Goal: Information Seeking & Learning: Learn about a topic

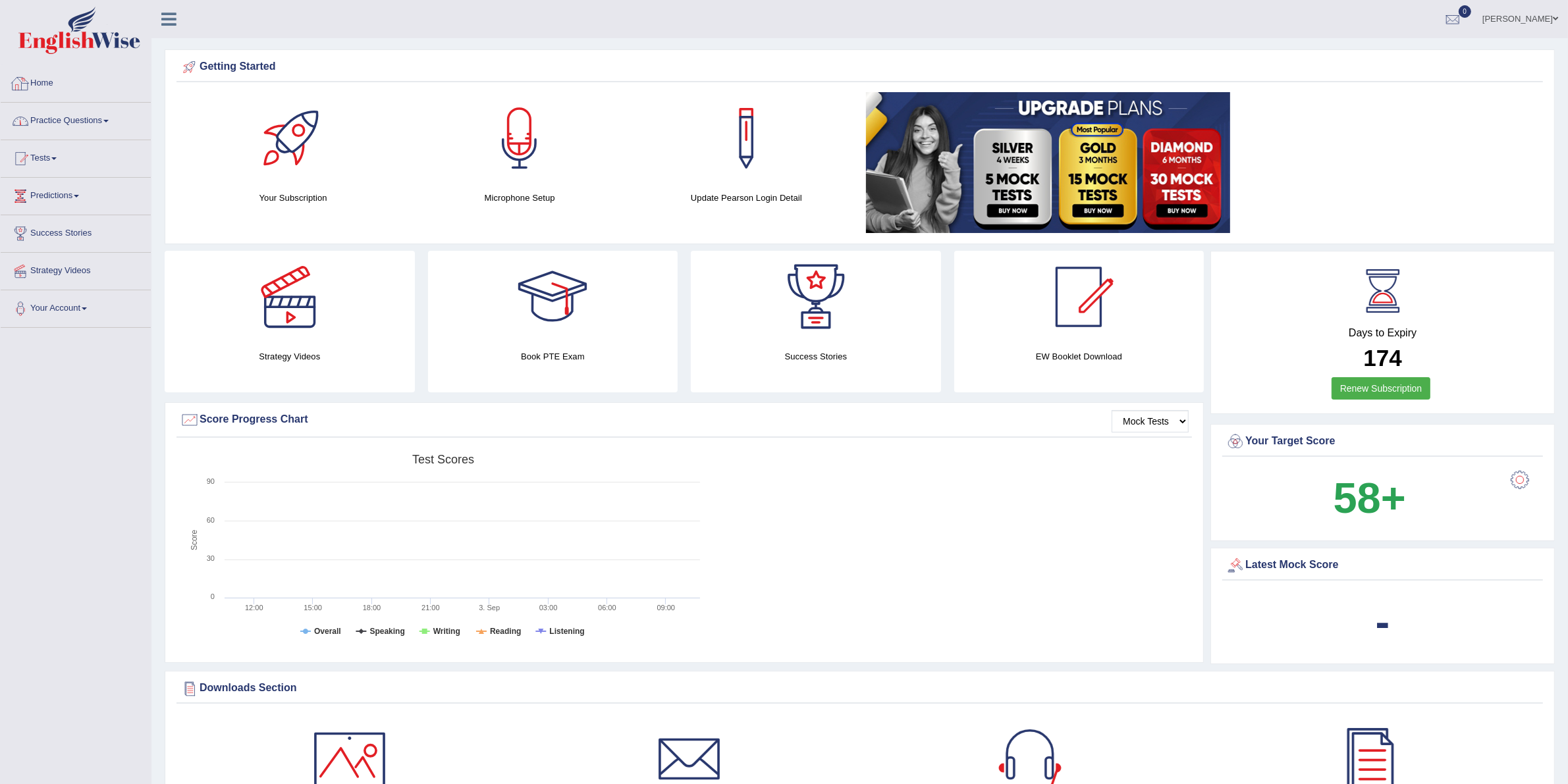
click at [127, 135] on link "Practice Questions" at bounding box center [76, 120] width 150 height 33
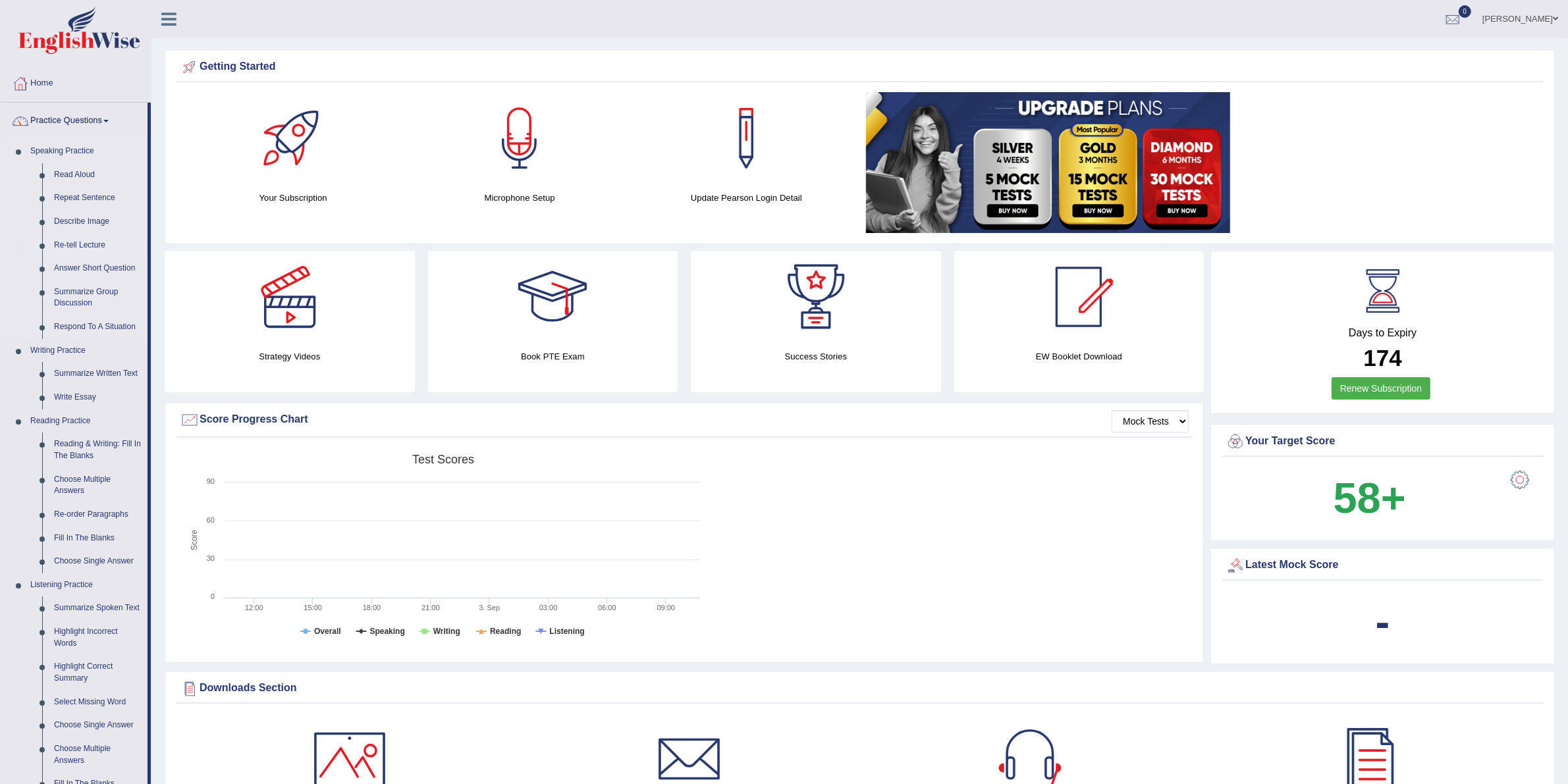
click at [90, 245] on link "Re-tell Lecture" at bounding box center [97, 246] width 99 height 24
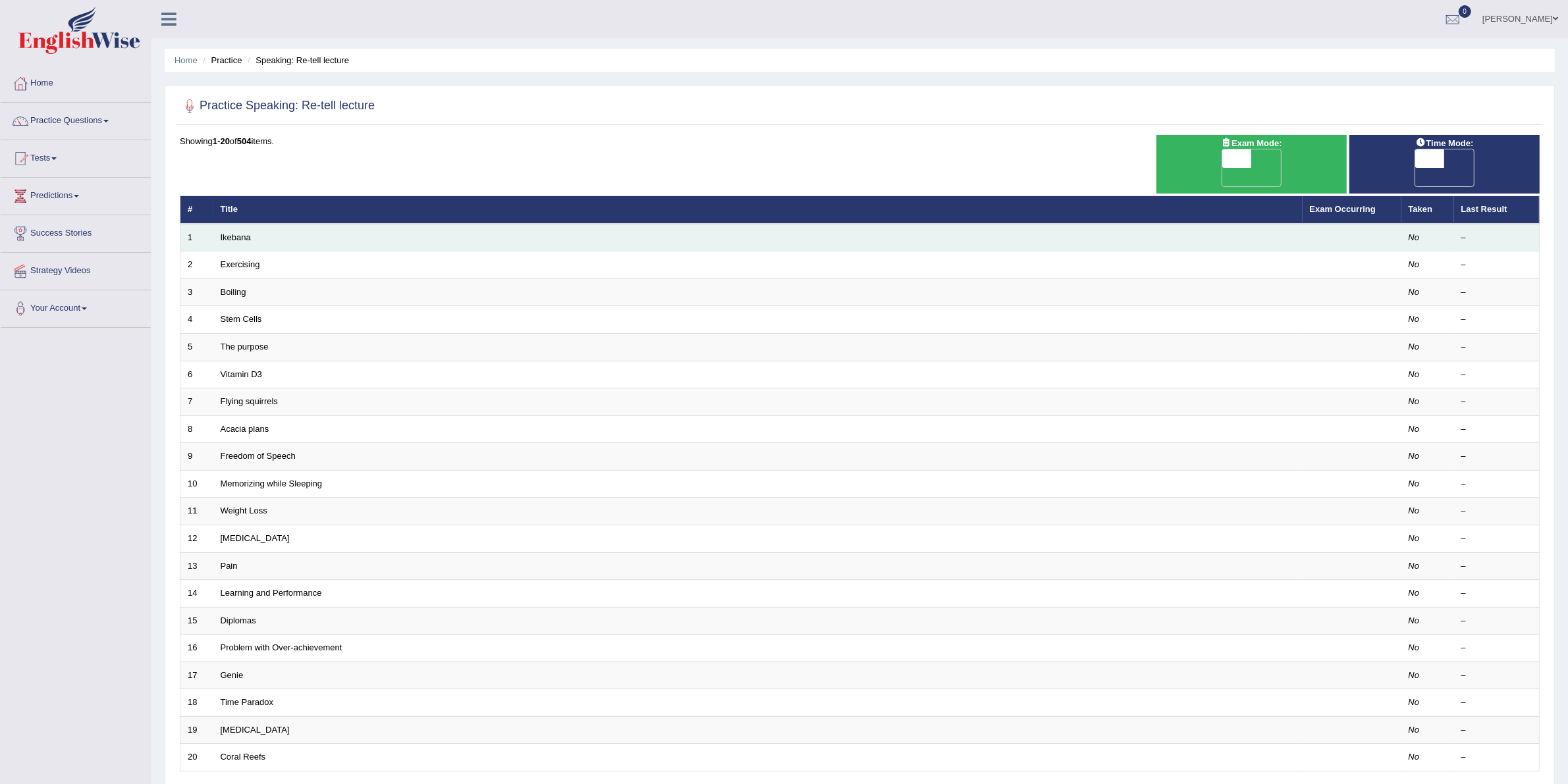
click at [257, 223] on td "Ikebana" at bounding box center [758, 237] width 1090 height 28
click at [242, 233] on link "Ikebana" at bounding box center [236, 237] width 31 height 10
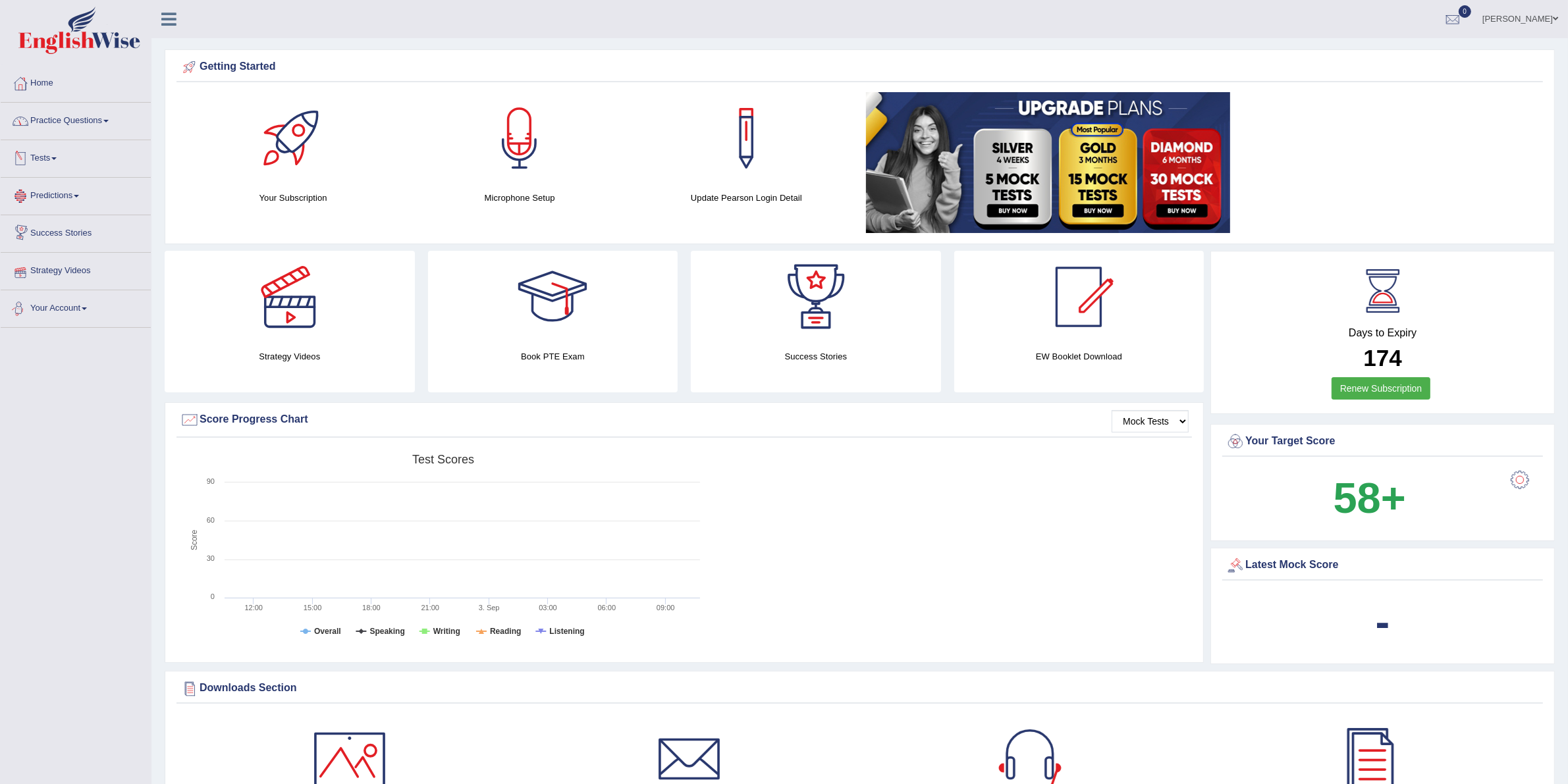
click at [109, 125] on link "Practice Questions" at bounding box center [76, 120] width 150 height 33
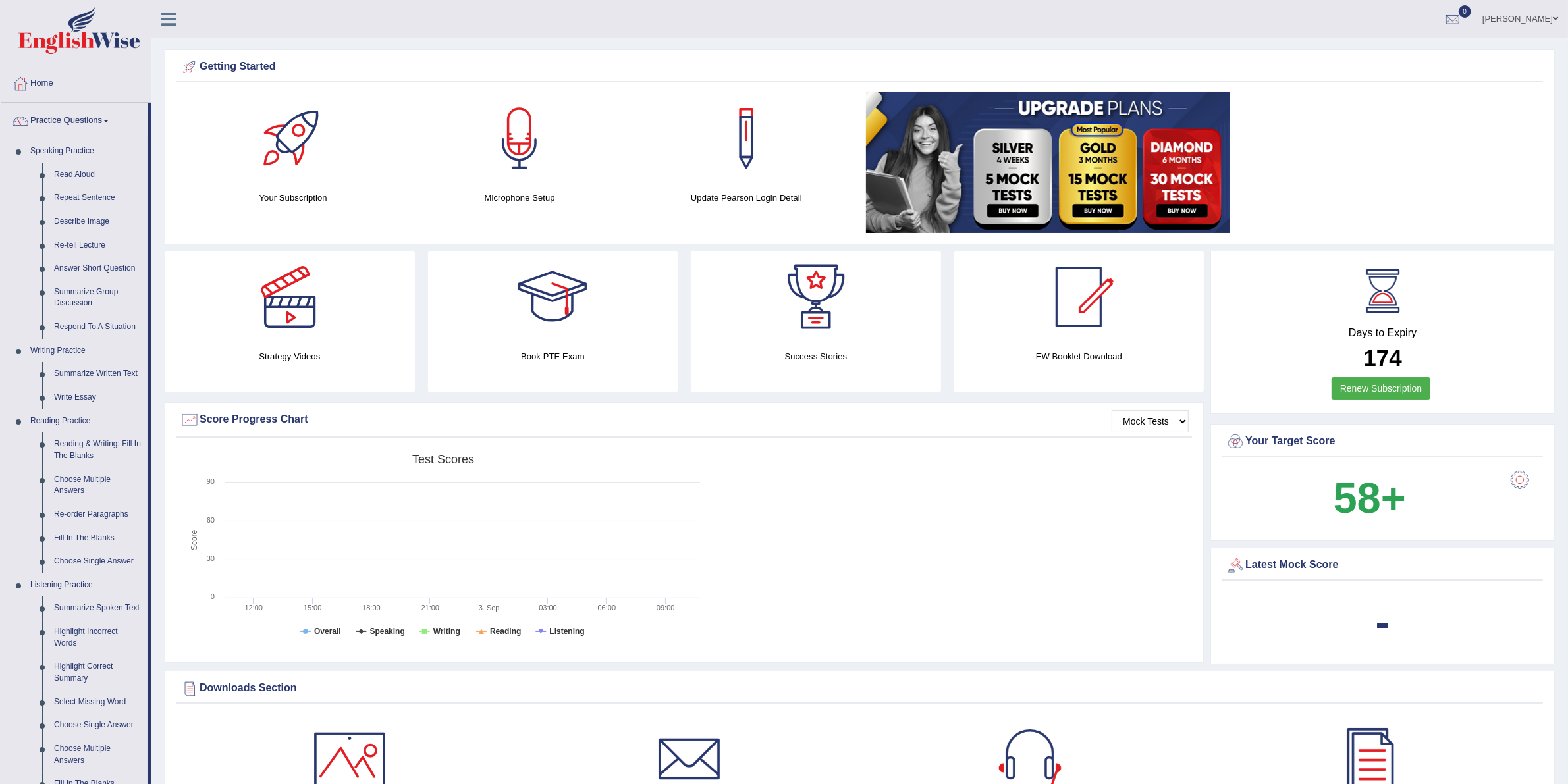
click at [1533, 19] on link "Leidy Ariza" at bounding box center [1520, 17] width 96 height 34
click at [1471, 170] on link "Log out" at bounding box center [1495, 184] width 142 height 31
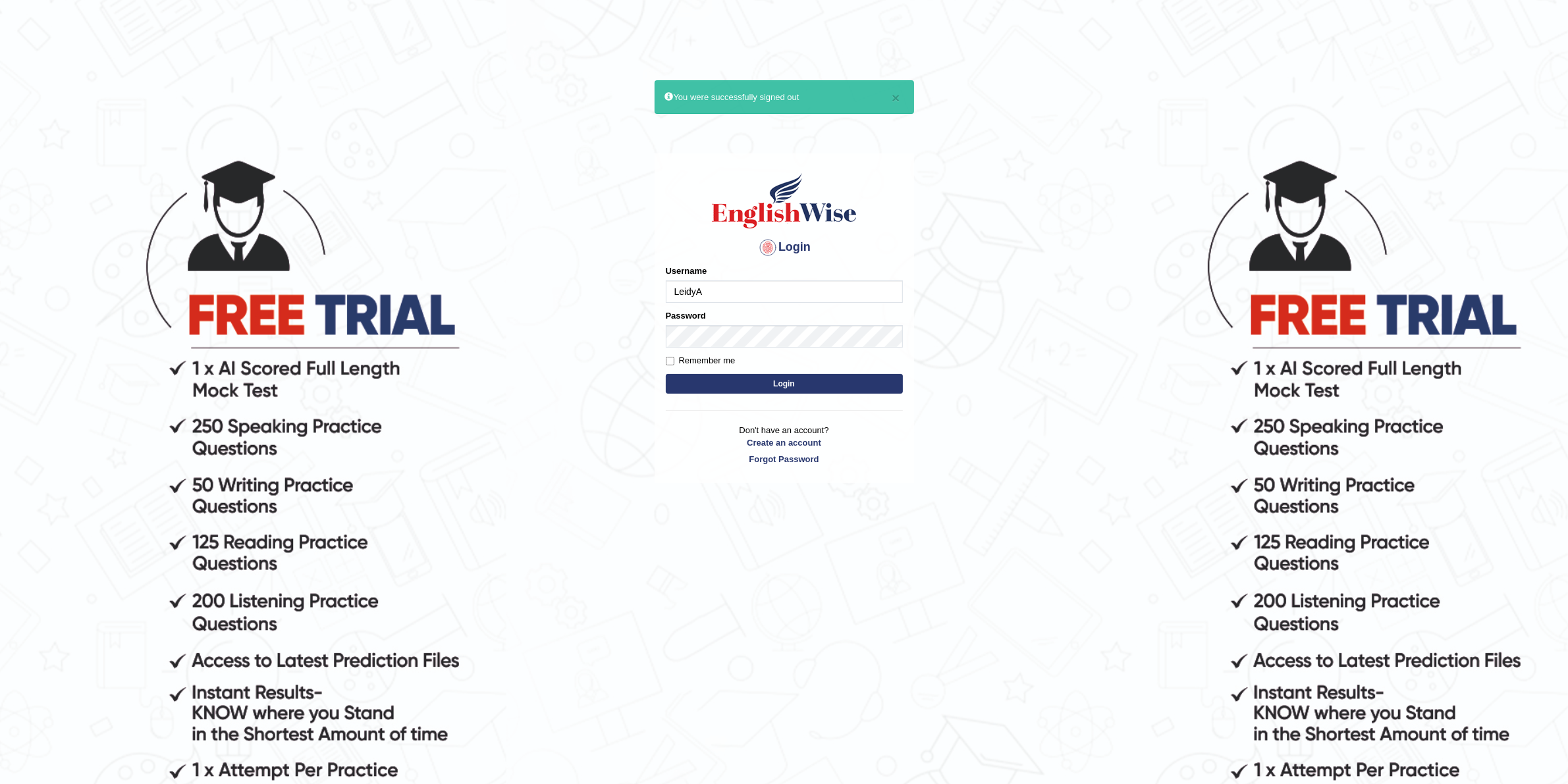
type input "LeidyA"
click at [666, 373] on button "Login" at bounding box center [784, 383] width 237 height 19
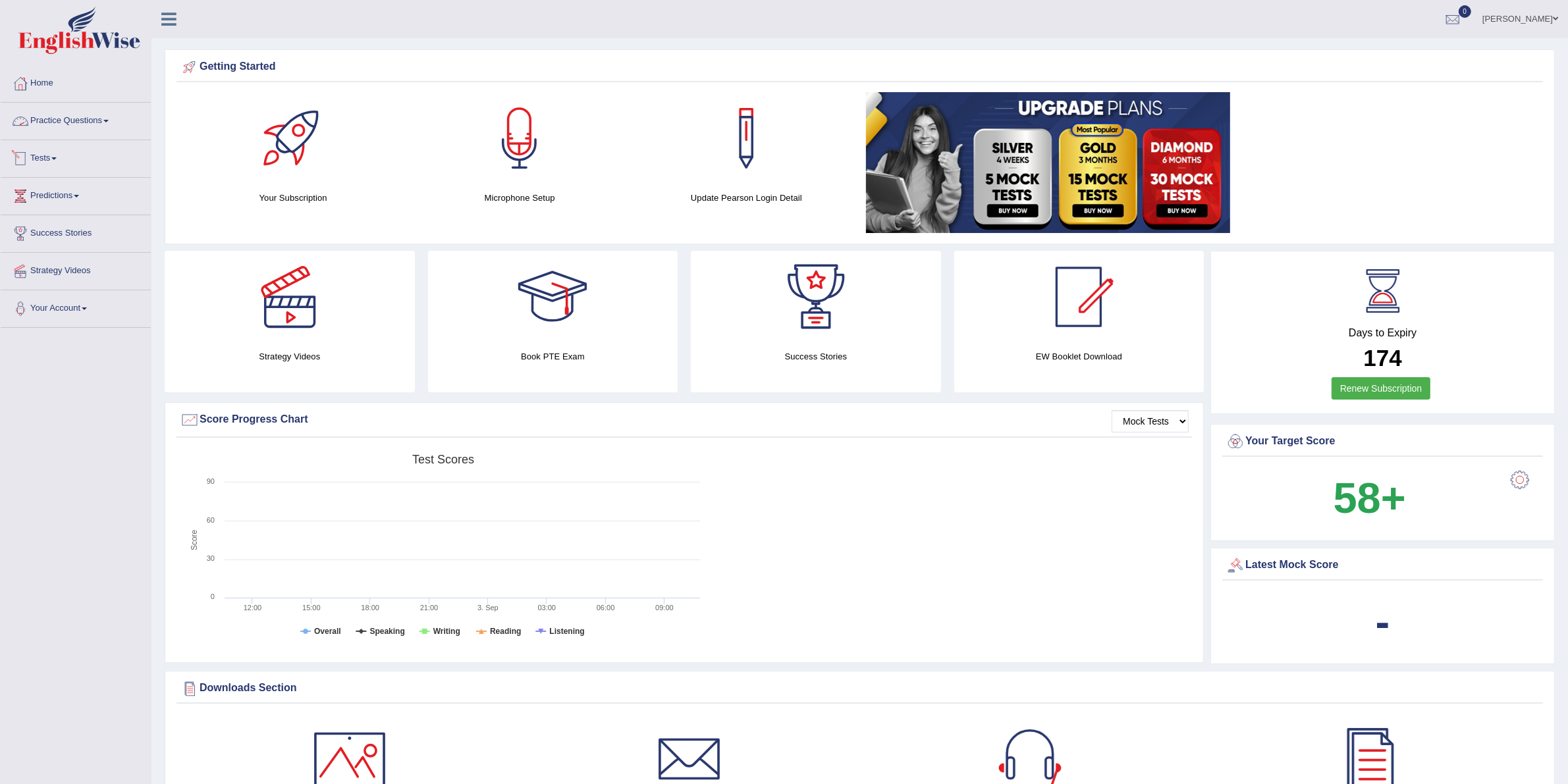
click at [117, 122] on link "Practice Questions" at bounding box center [76, 120] width 150 height 33
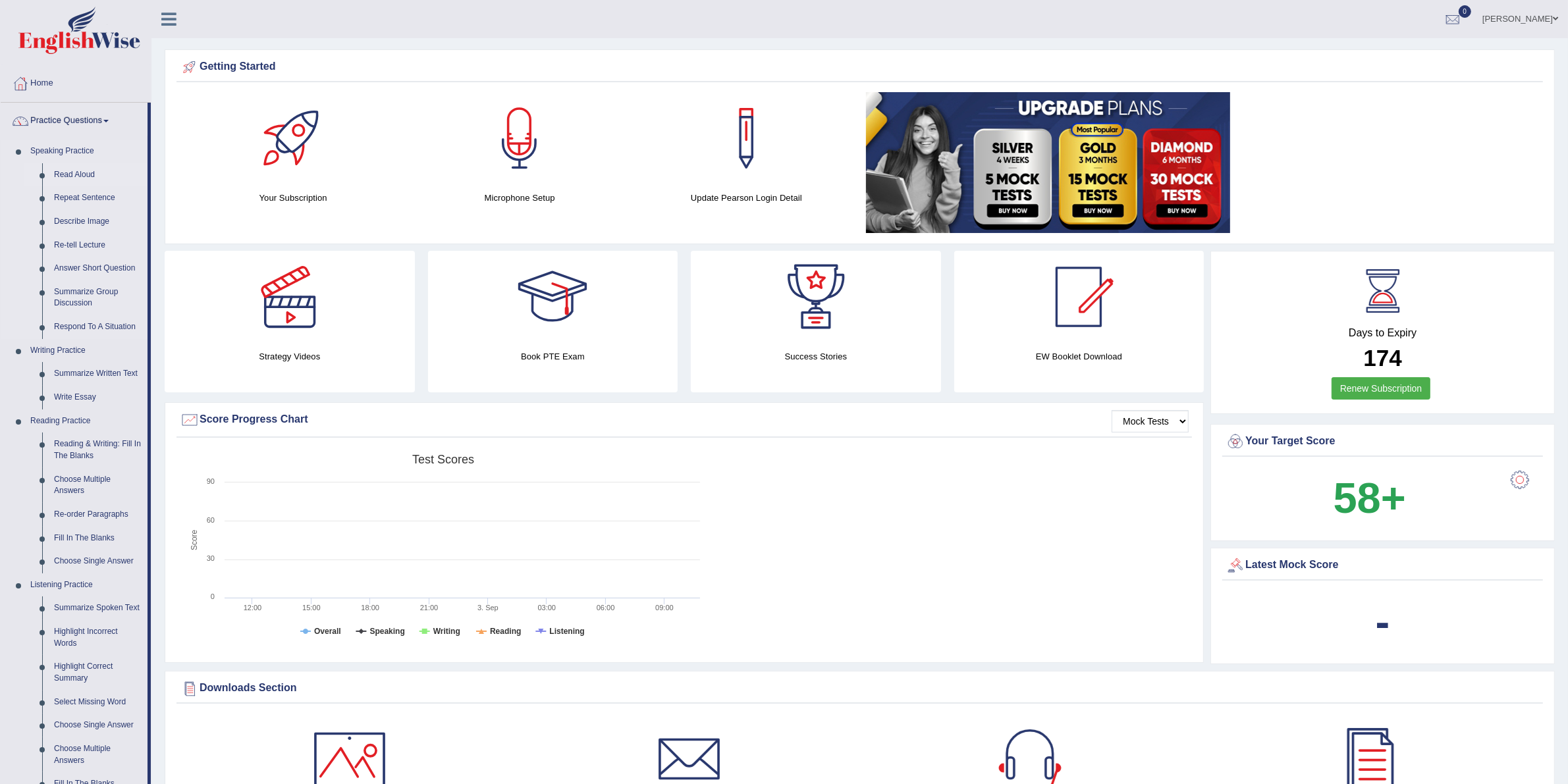
click at [59, 171] on link "Read Aloud" at bounding box center [97, 175] width 99 height 24
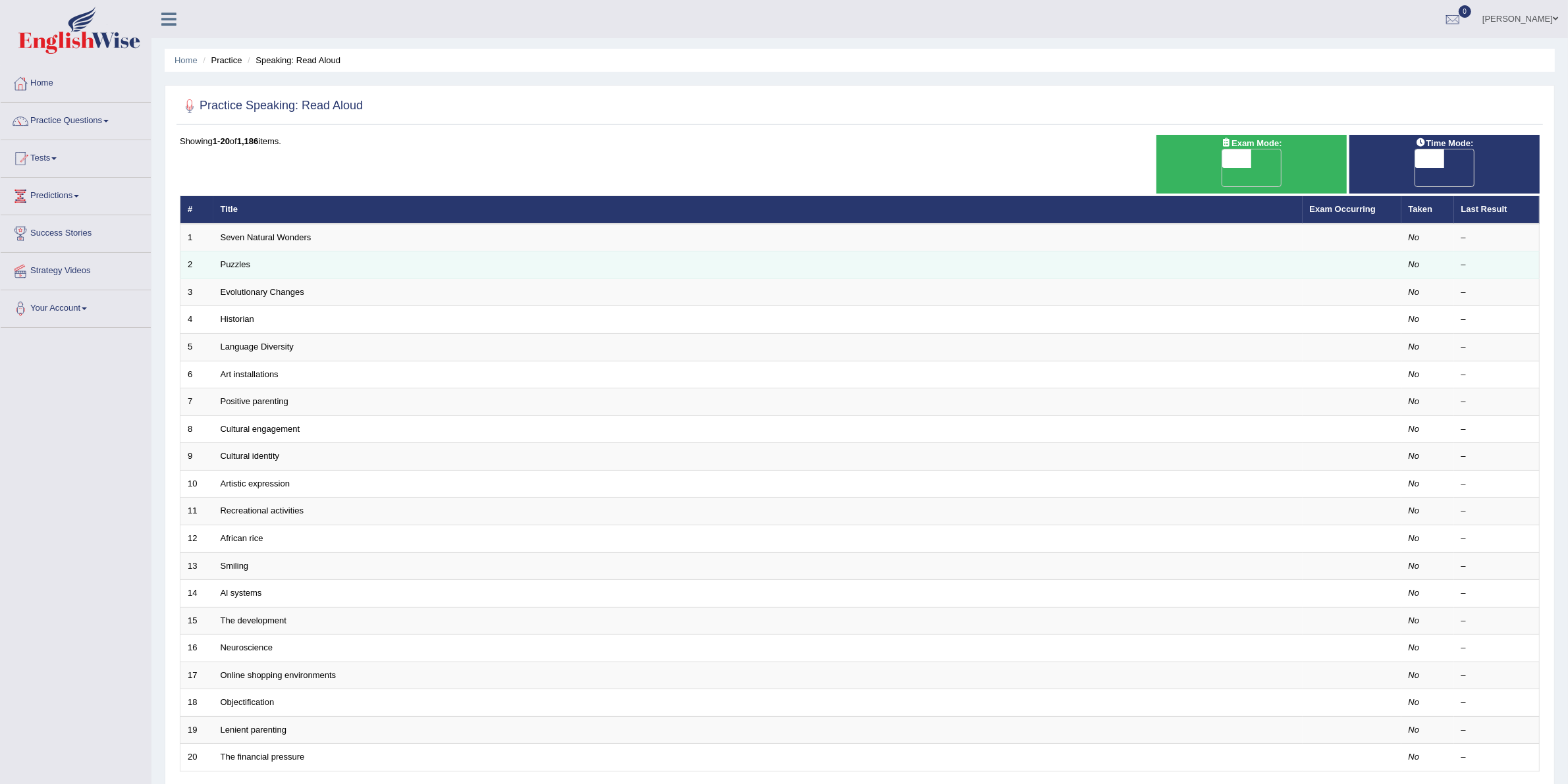
scroll to position [91, 0]
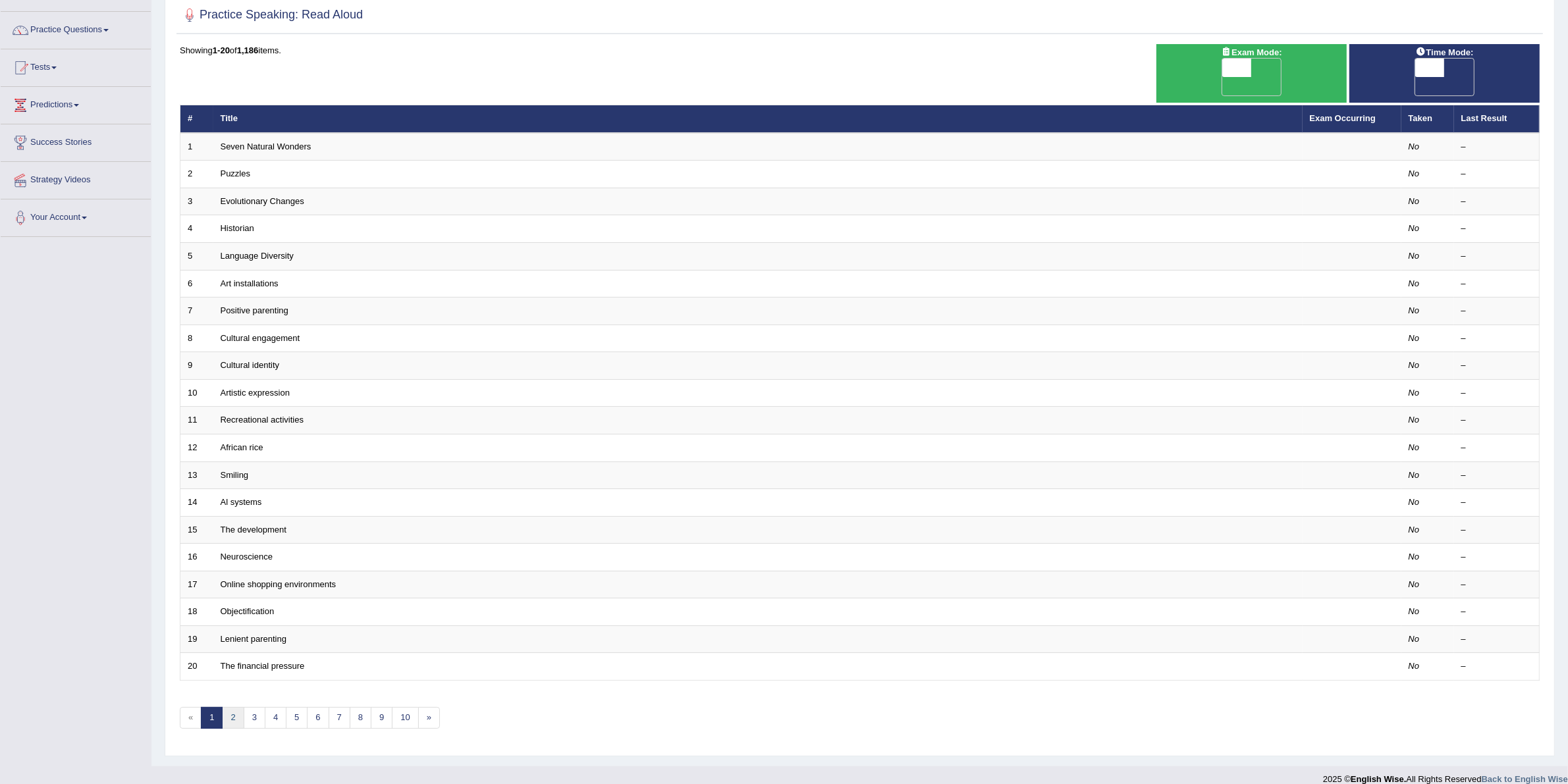
click at [241, 707] on link "2" at bounding box center [232, 717] width 21 height 21
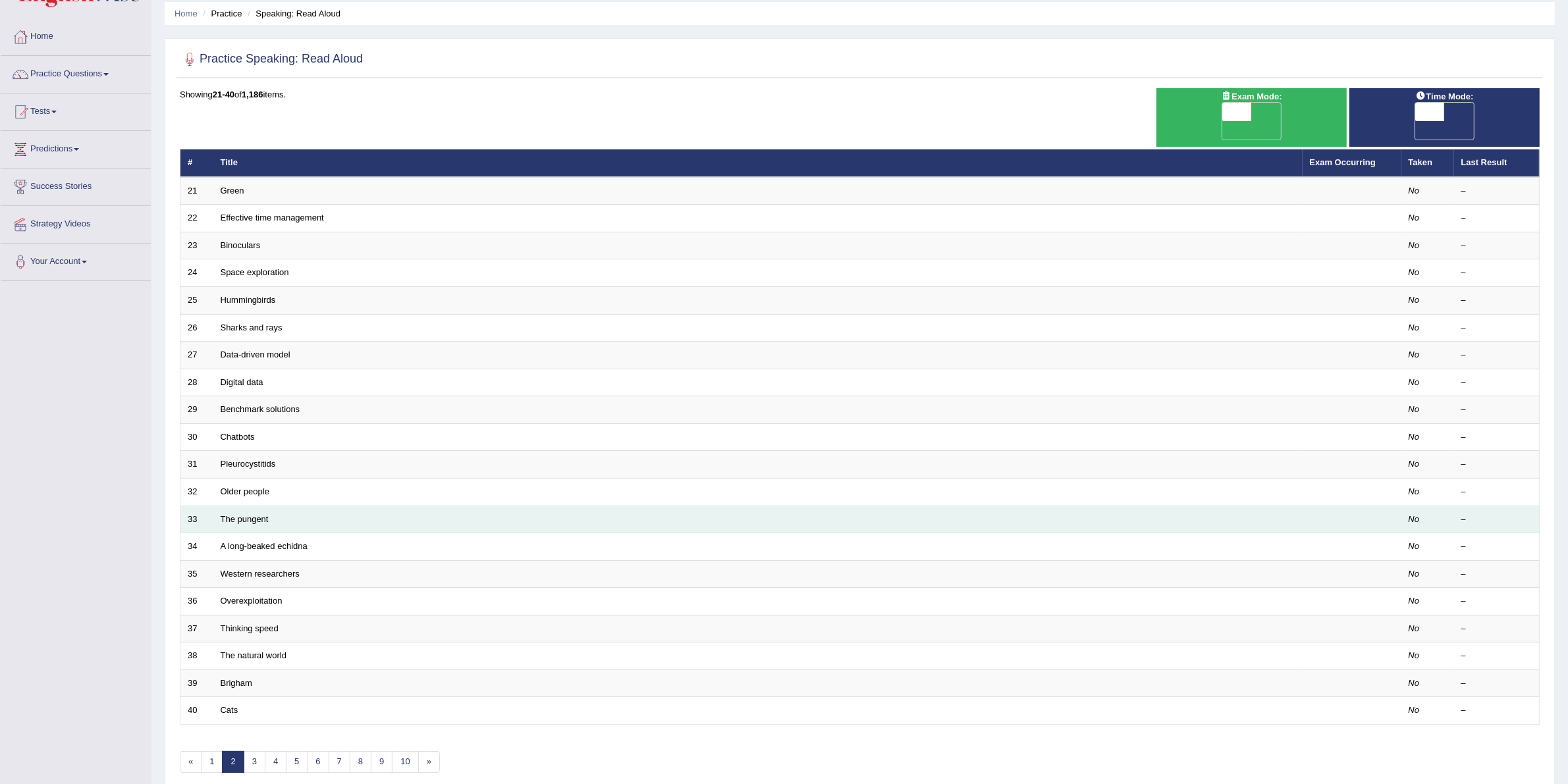
scroll to position [91, 0]
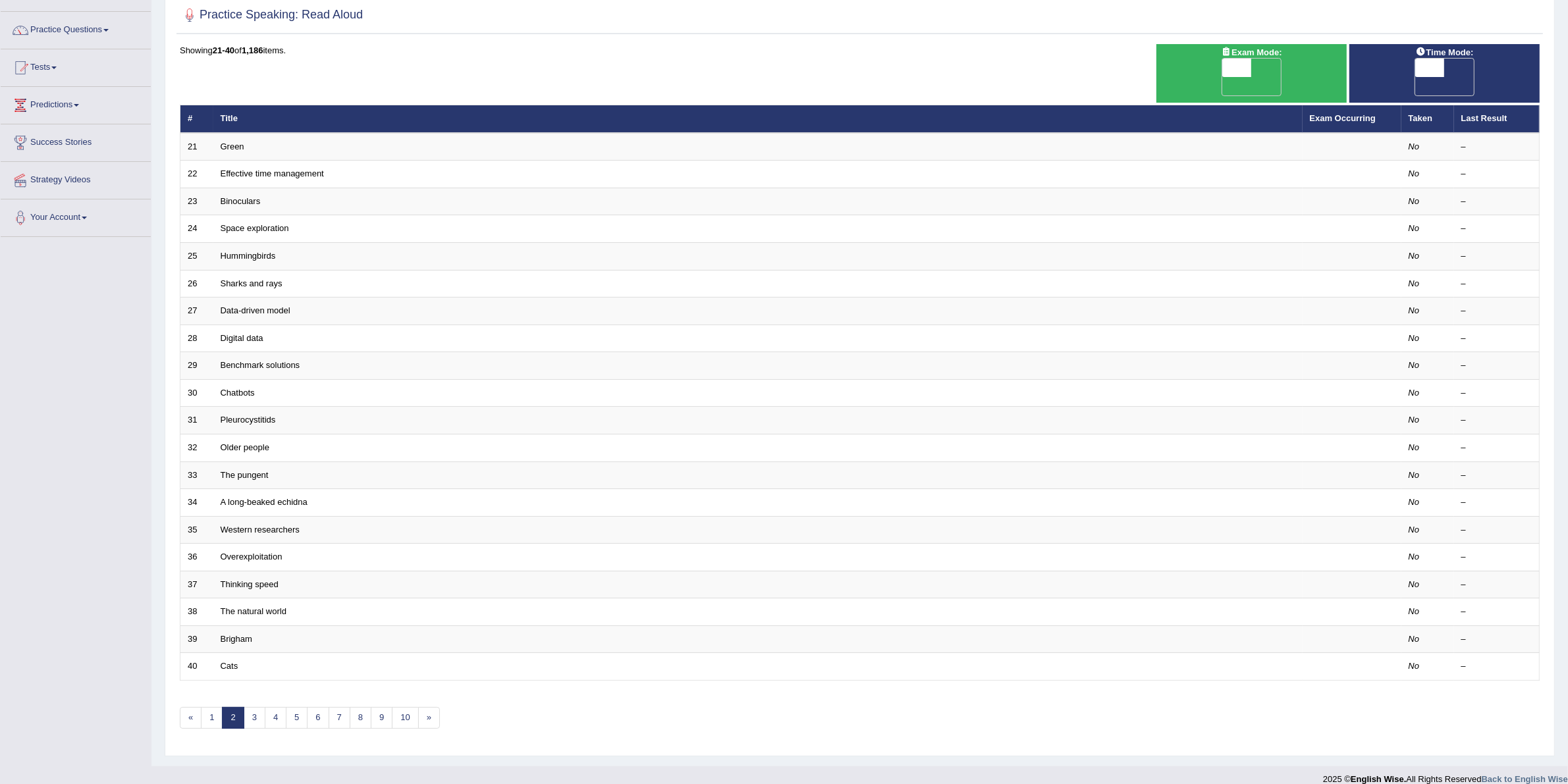
click at [259, 713] on div "Showing 21-40 of 1,186 items. # Title Exam Occurring Taken Last Result 21 Green…" at bounding box center [860, 395] width 1360 height 701
click at [261, 711] on link "3" at bounding box center [254, 717] width 21 height 21
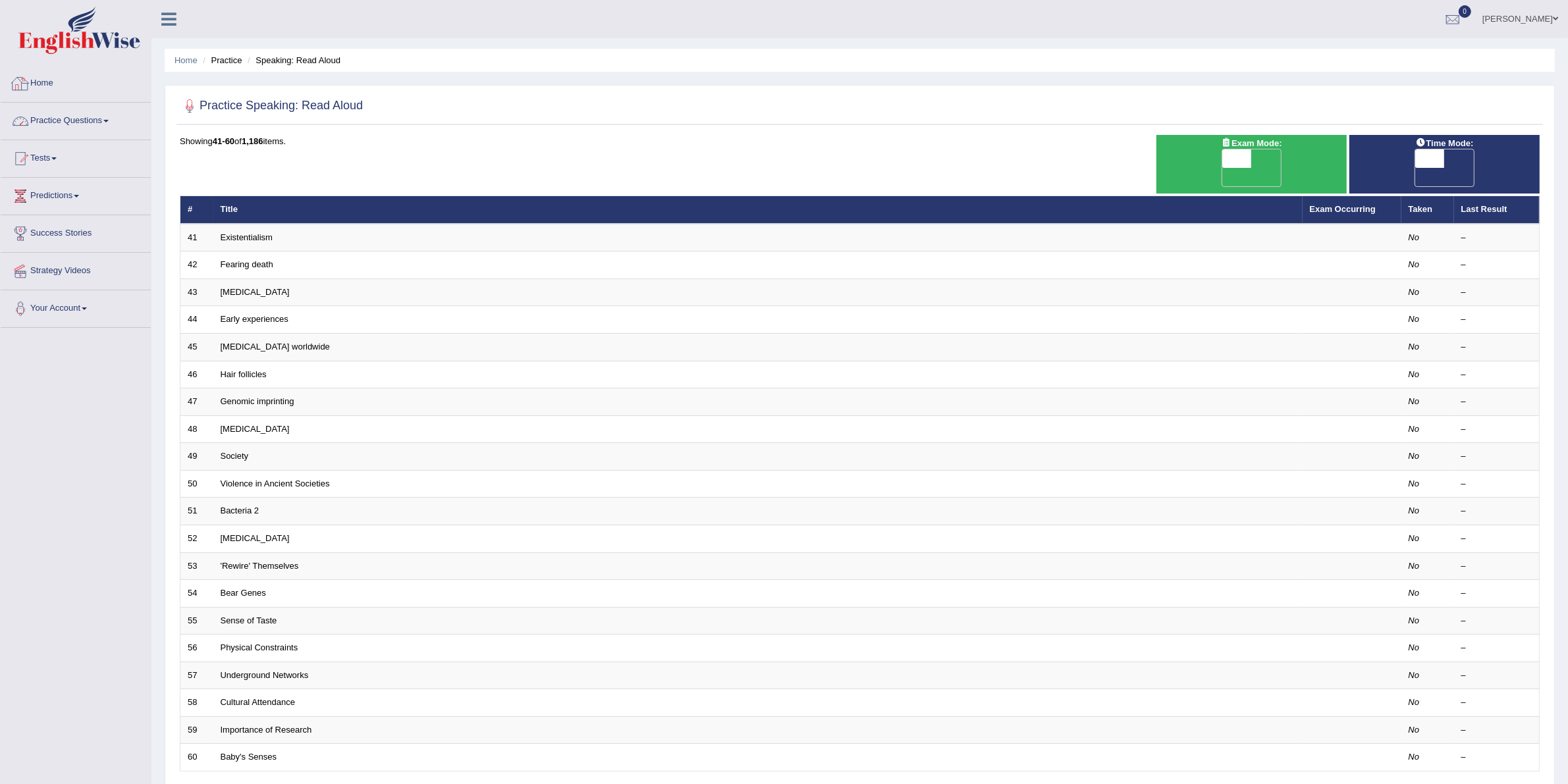
click at [125, 140] on link "Tests" at bounding box center [76, 157] width 150 height 33
click at [91, 114] on link "Practice Questions" at bounding box center [76, 120] width 150 height 33
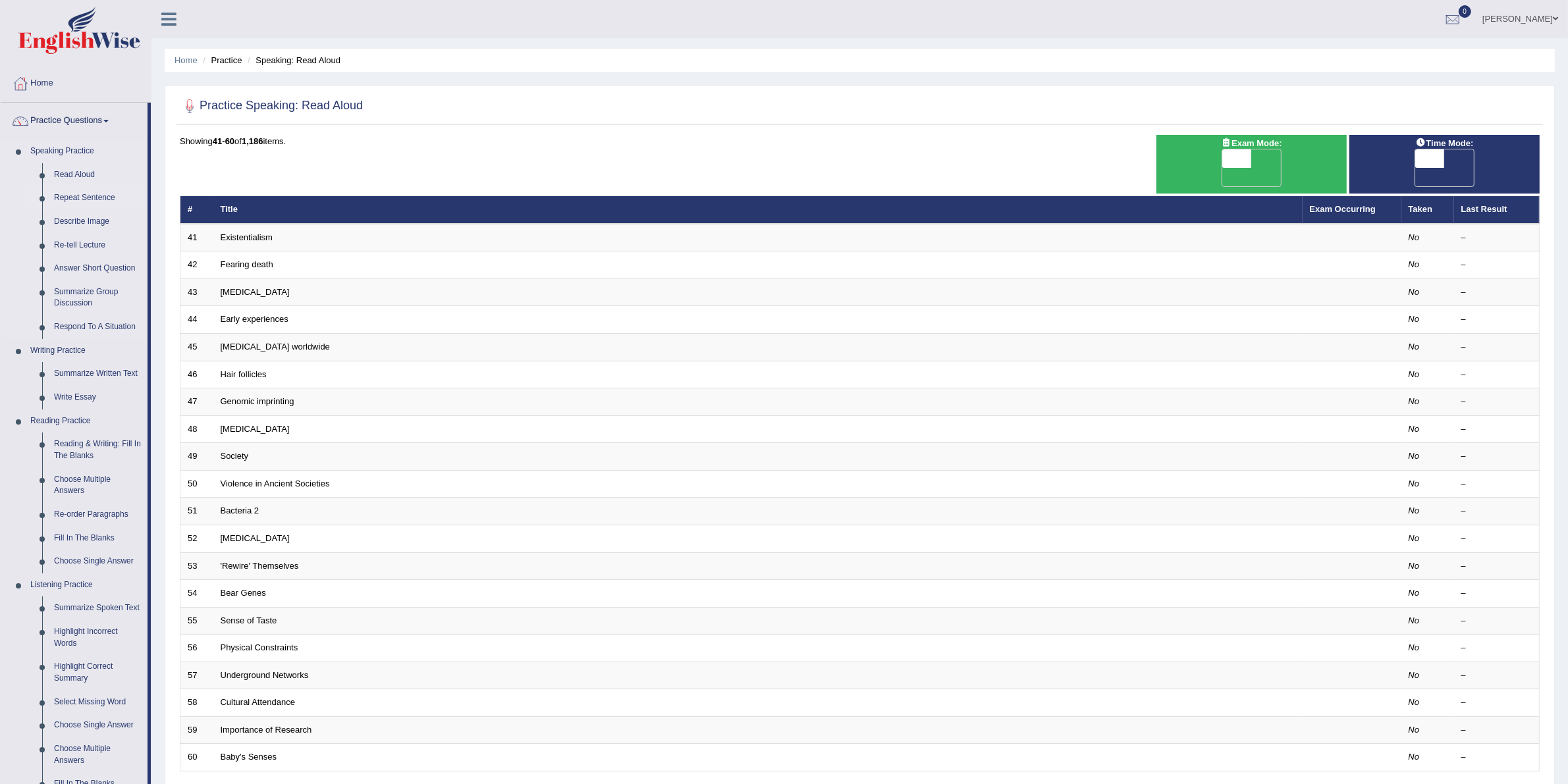
click at [83, 196] on link "Repeat Sentence" at bounding box center [97, 198] width 99 height 24
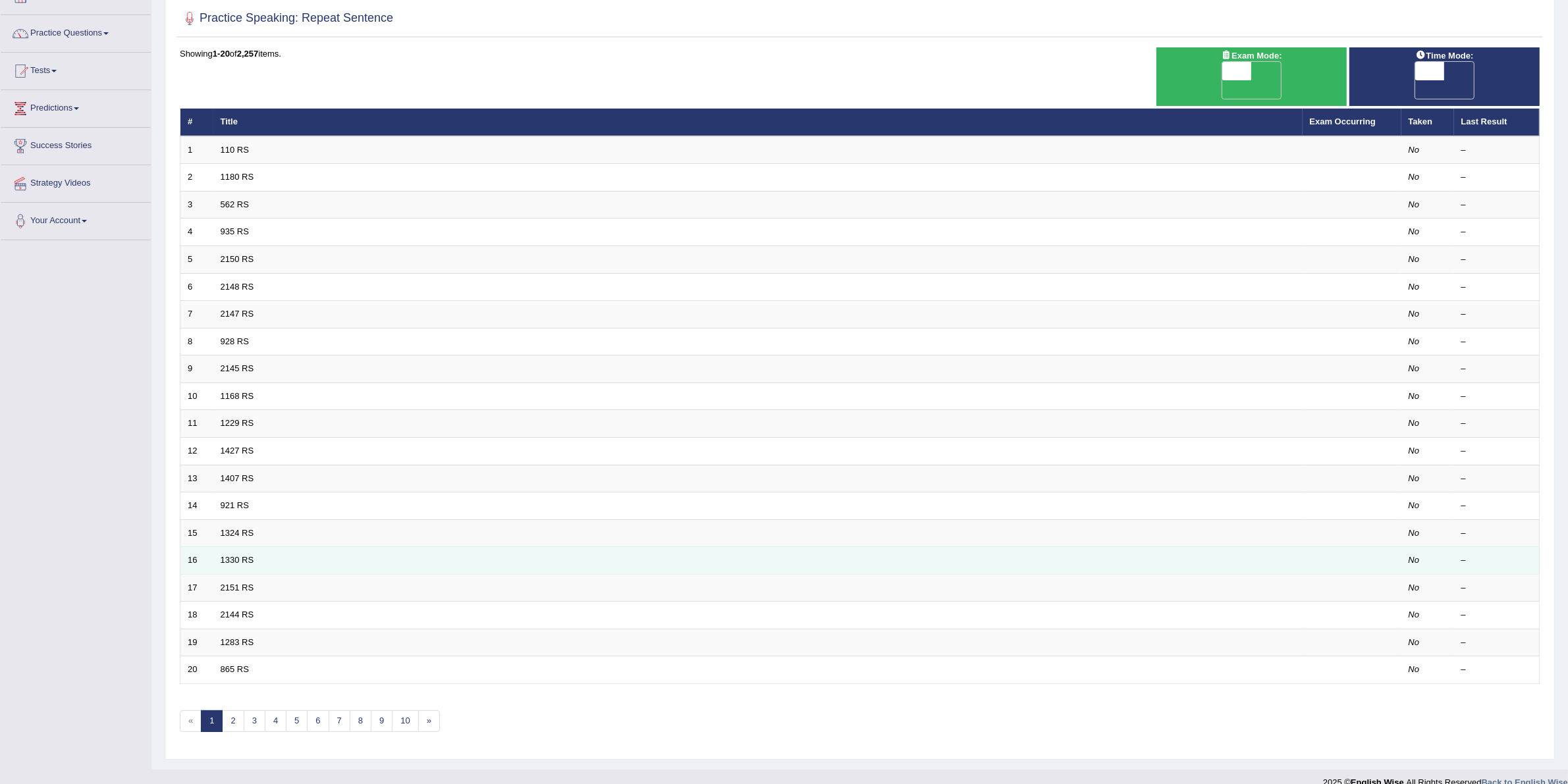
scroll to position [91, 0]
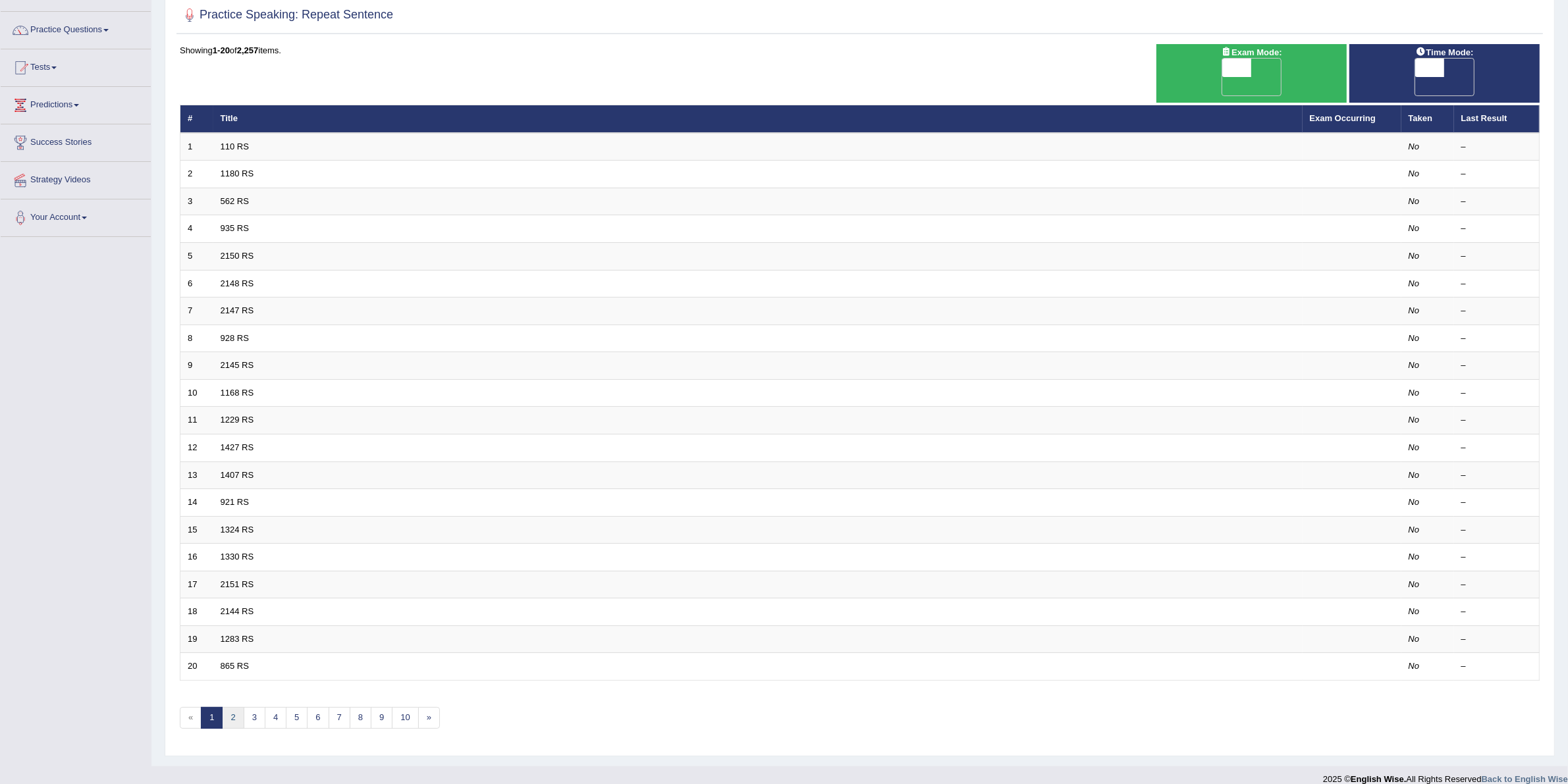
click at [237, 709] on link "2" at bounding box center [232, 717] width 21 height 21
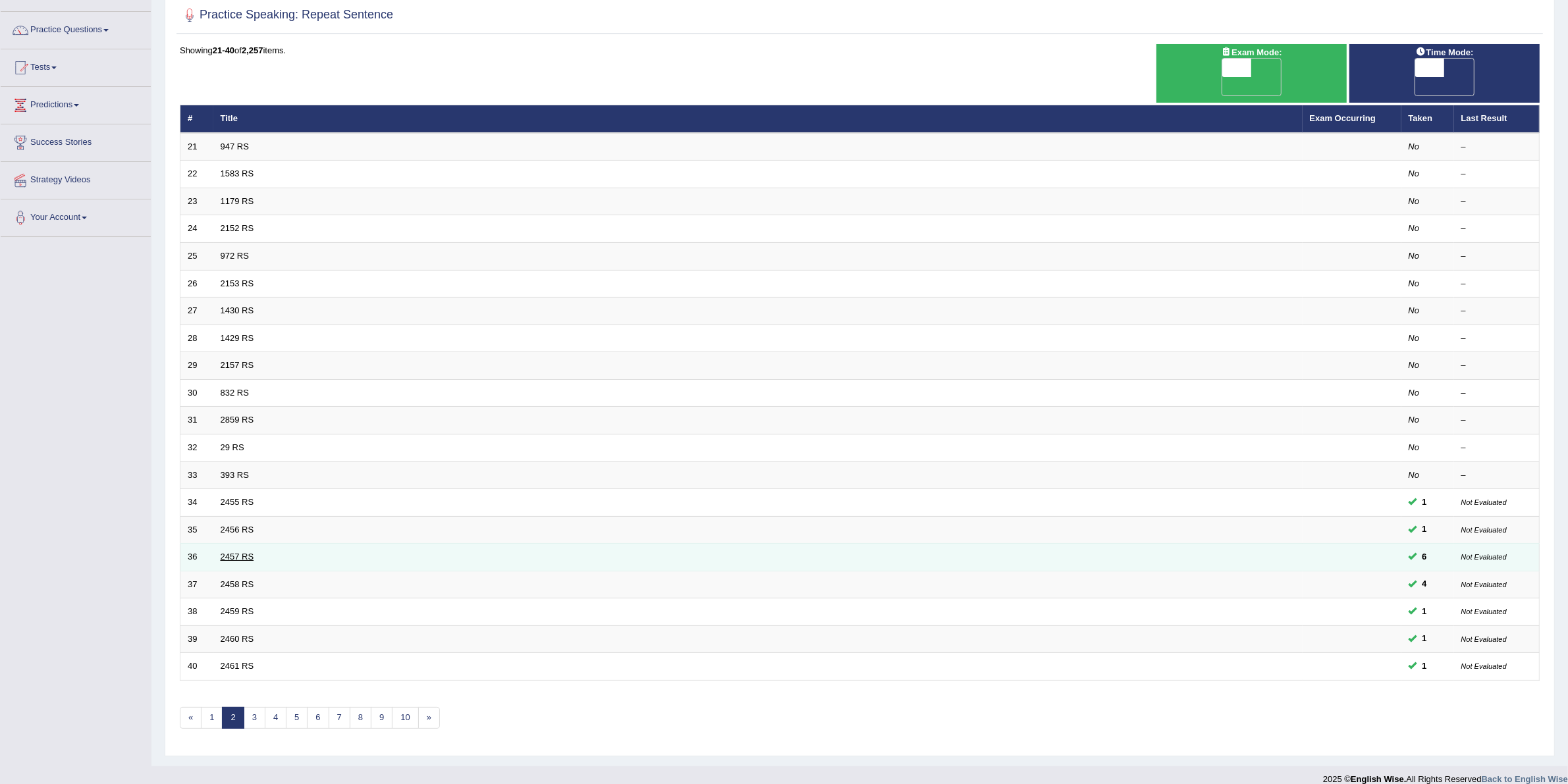
click at [240, 551] on link "2457 RS" at bounding box center [237, 556] width 33 height 10
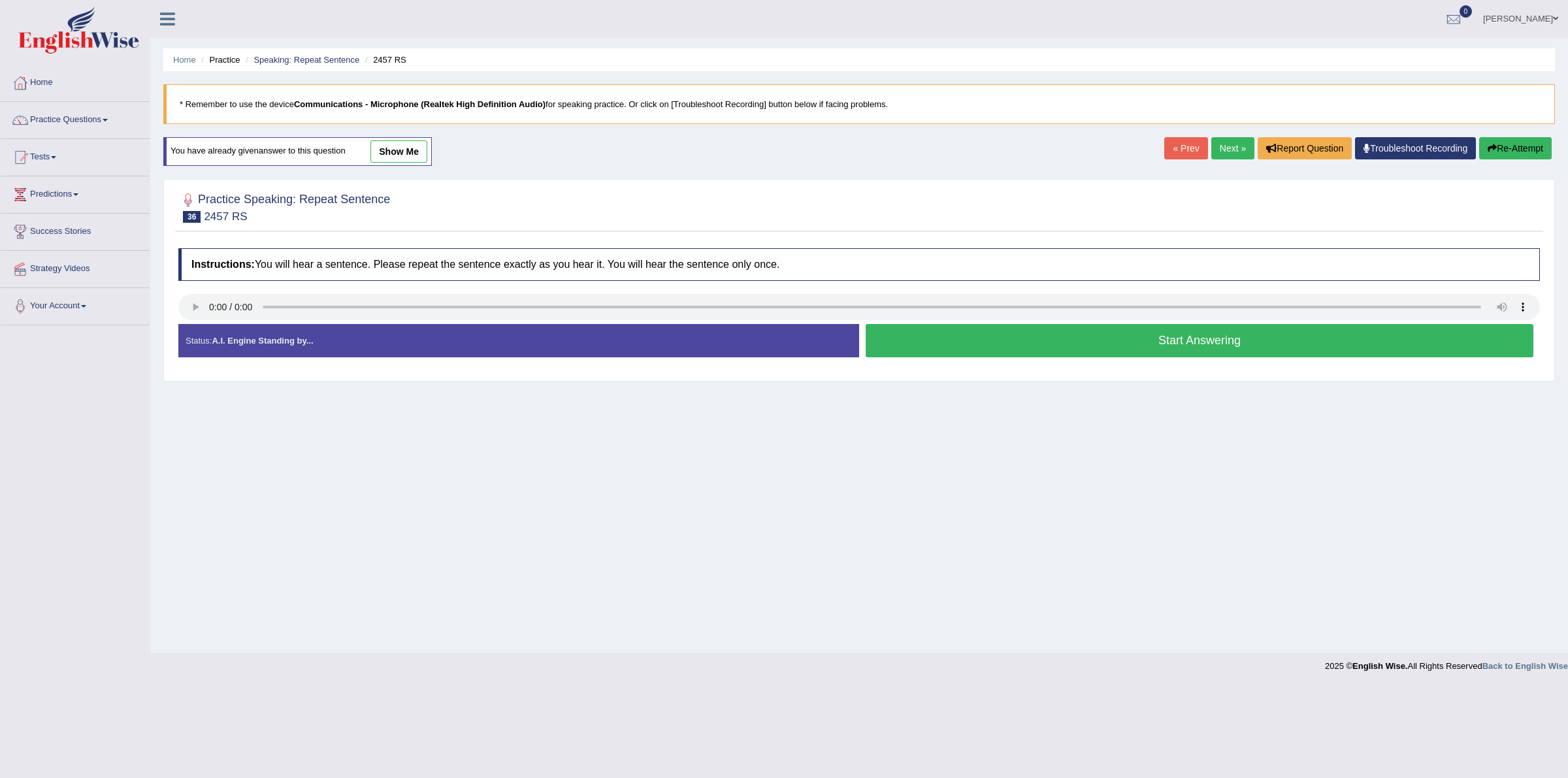
click at [409, 143] on link "show me" at bounding box center [399, 152] width 57 height 22
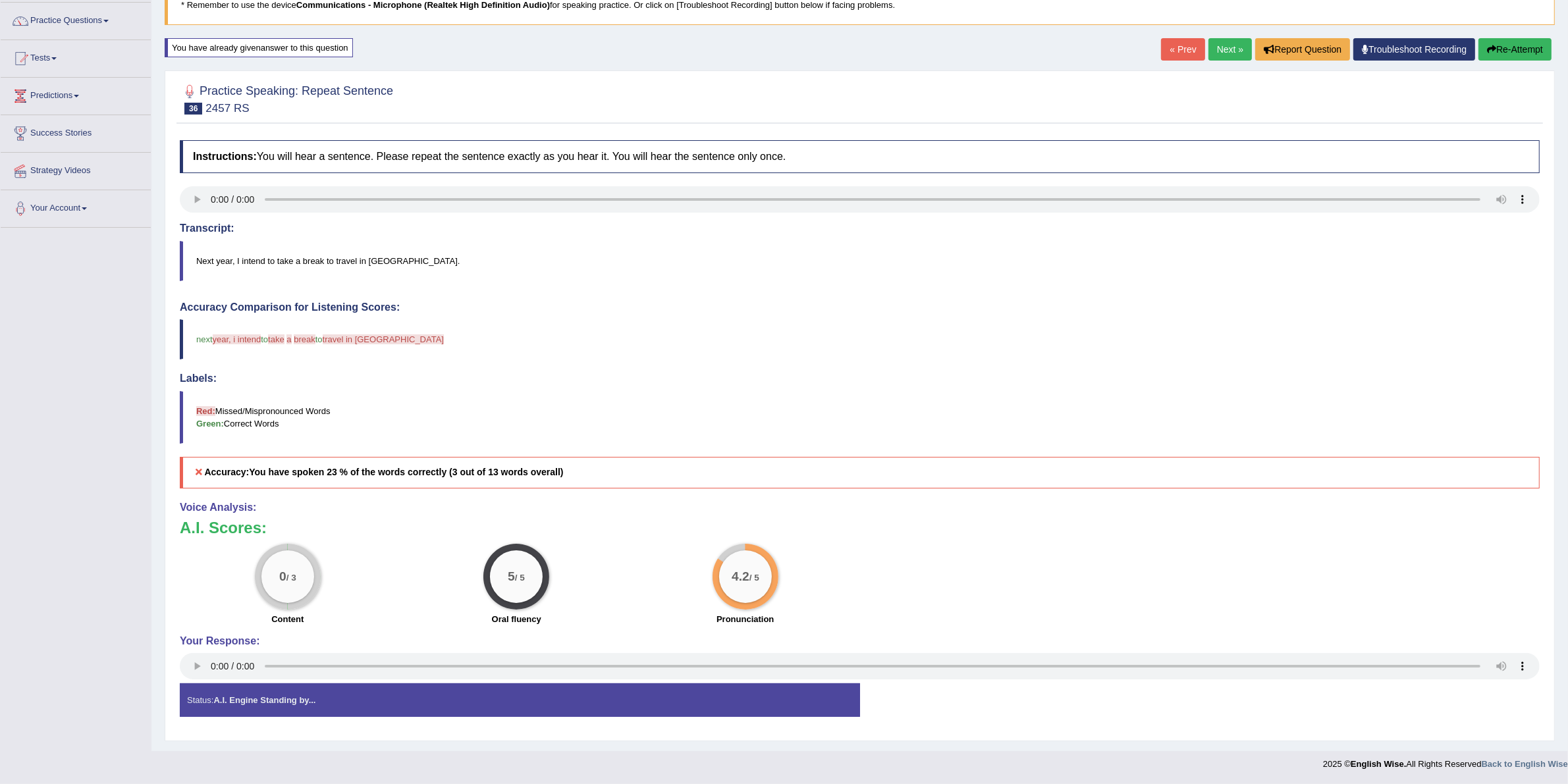
scroll to position [103, 0]
click at [1222, 56] on link "Next »" at bounding box center [1230, 49] width 44 height 22
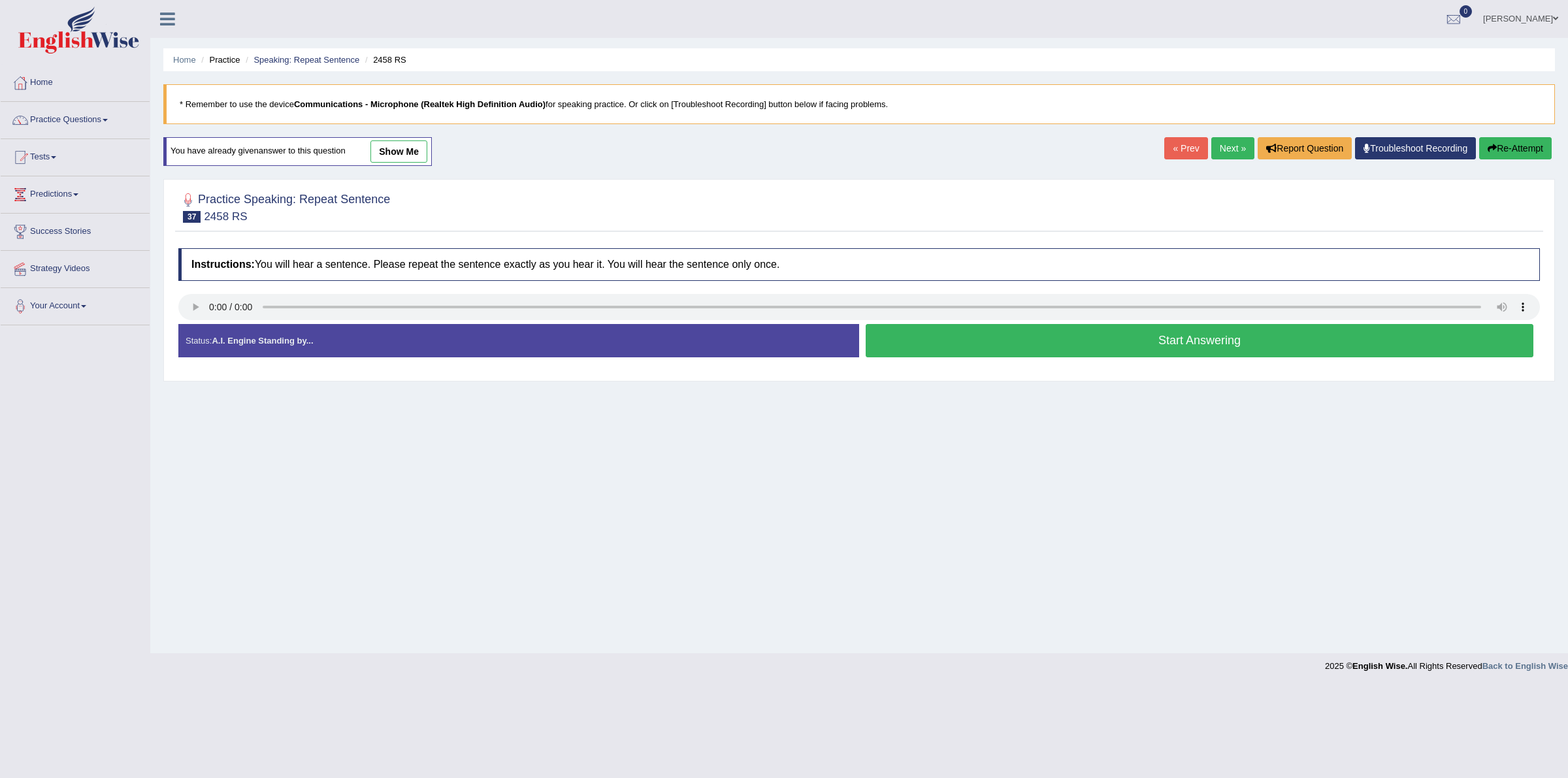
click at [416, 154] on link "show me" at bounding box center [399, 152] width 57 height 22
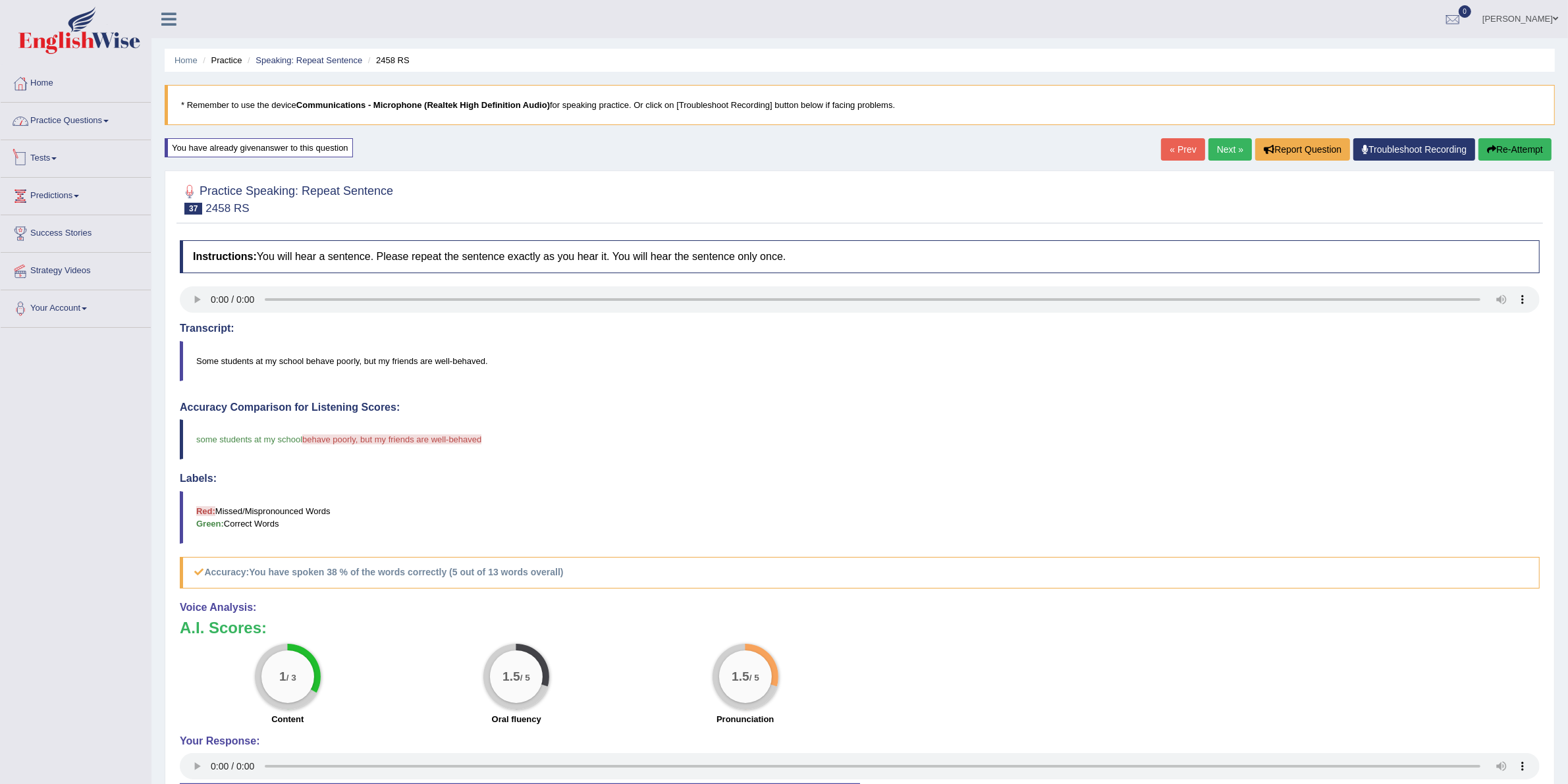
click at [71, 120] on link "Practice Questions" at bounding box center [76, 120] width 150 height 33
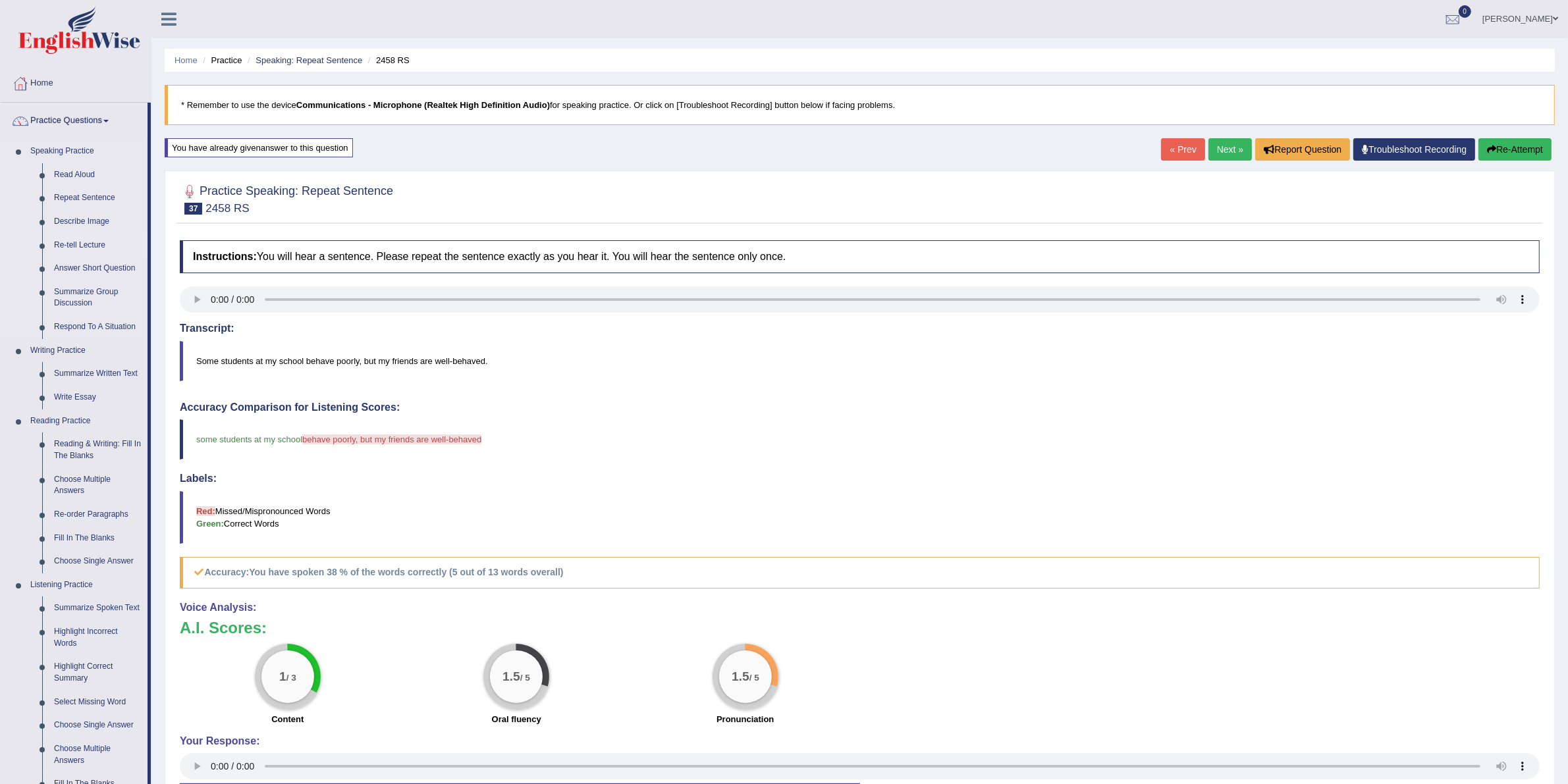
click at [96, 246] on link "Re-tell Lecture" at bounding box center [97, 246] width 99 height 24
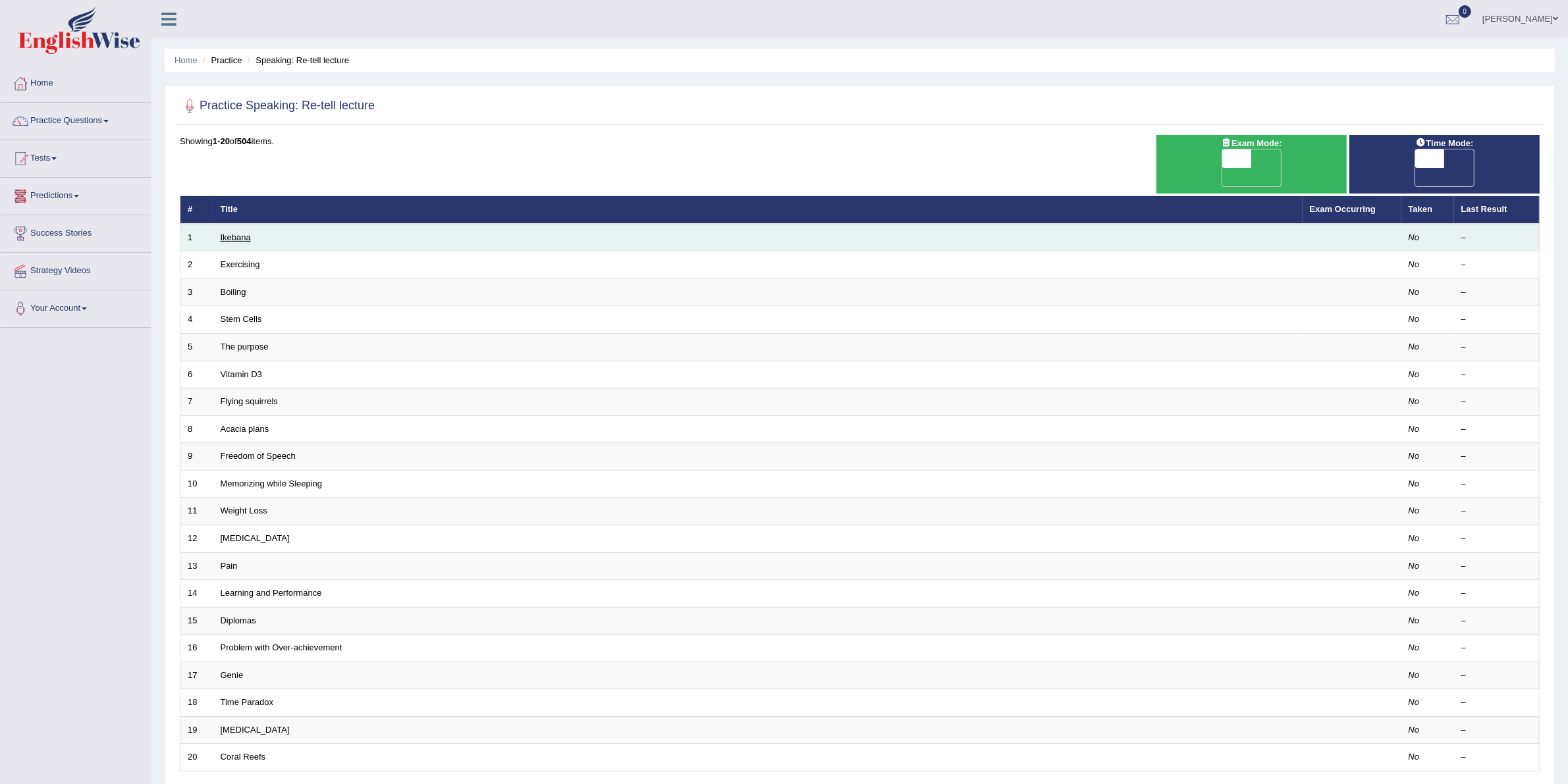
click at [237, 233] on link "Ikebana" at bounding box center [236, 237] width 31 height 10
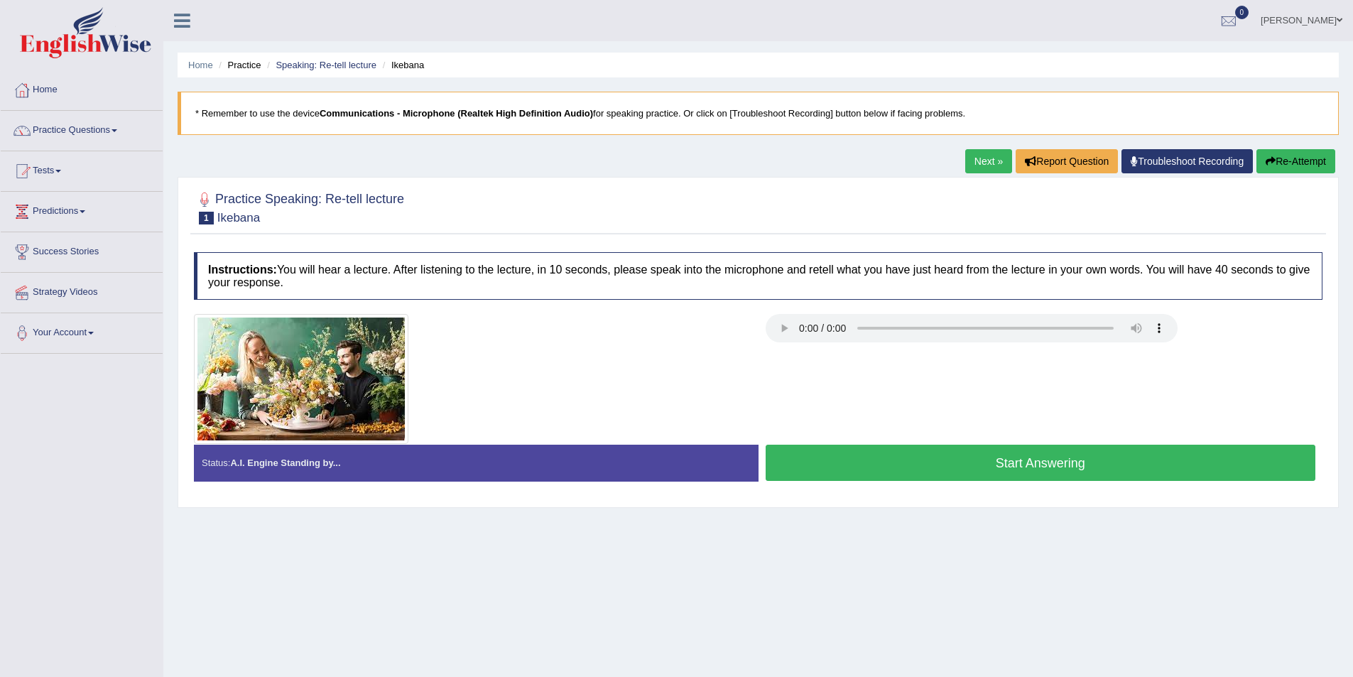
click at [1169, 468] on button "Start Answering" at bounding box center [1041, 463] width 550 height 36
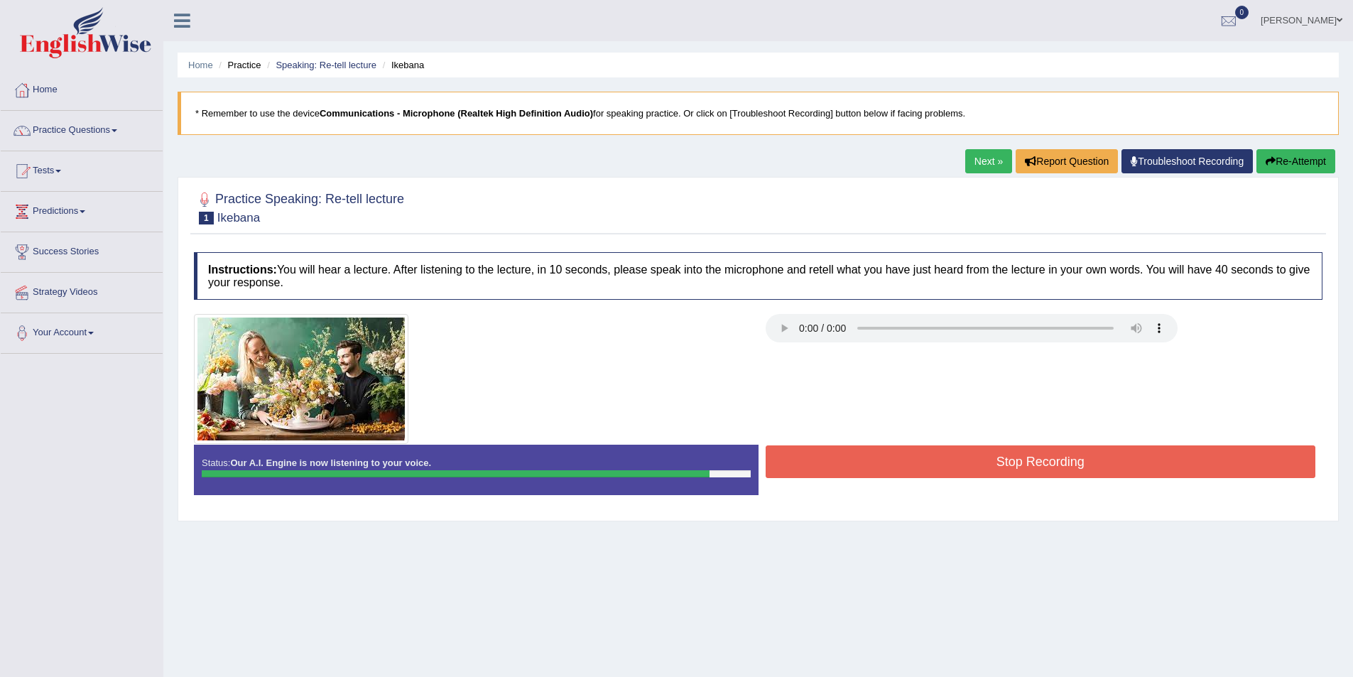
click at [1169, 468] on button "Stop Recording" at bounding box center [1041, 461] width 550 height 33
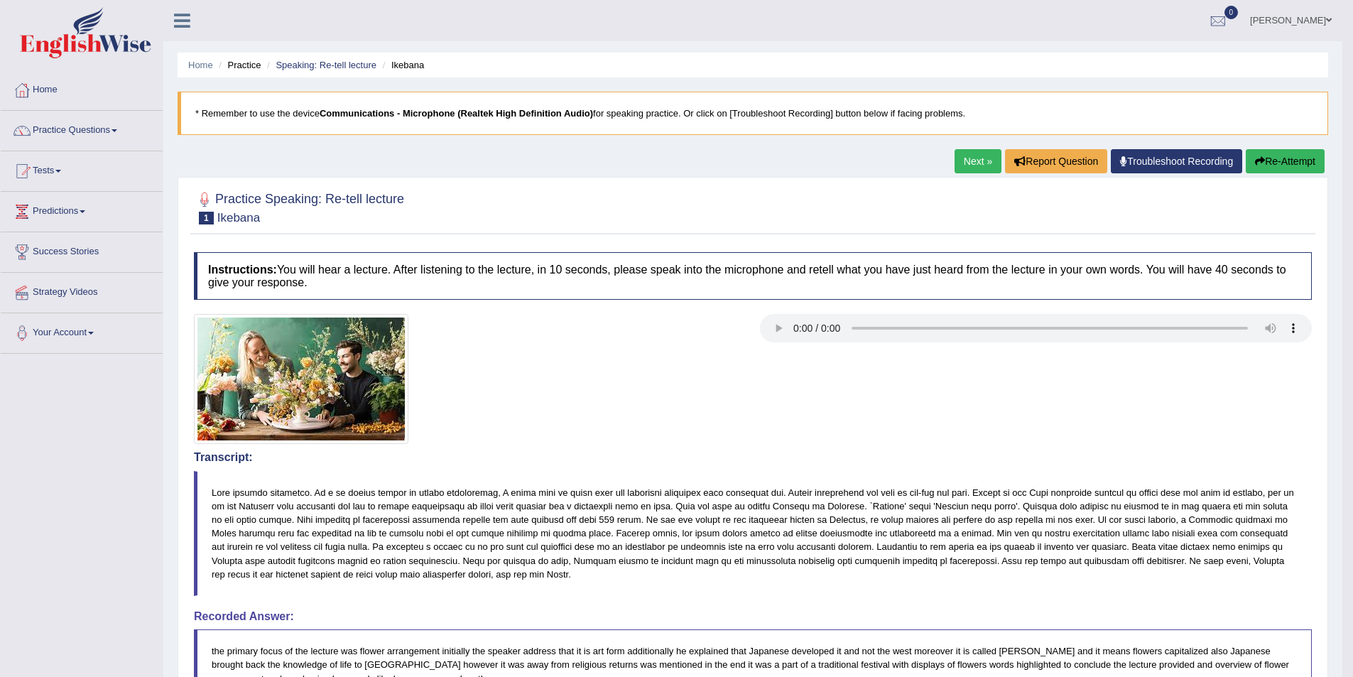
click at [1283, 161] on button "Re-Attempt" at bounding box center [1285, 161] width 79 height 24
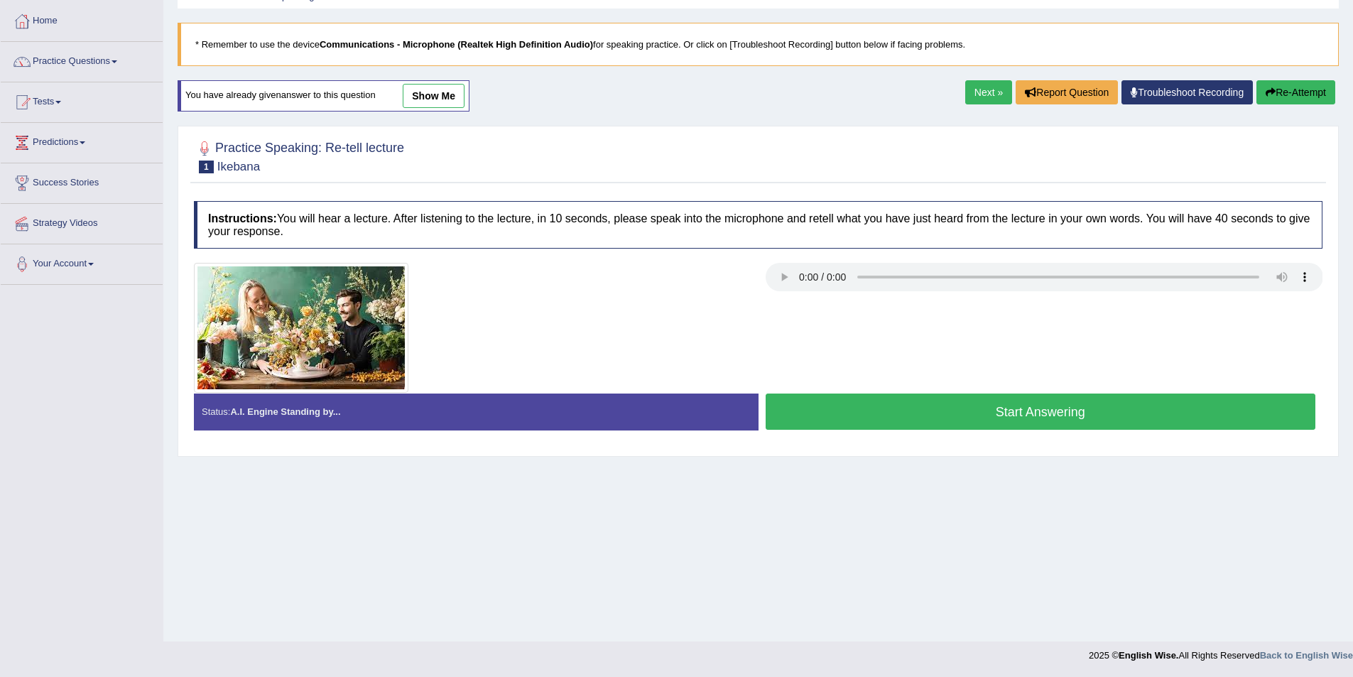
click at [1034, 440] on div "Status: A.I. Engine Standing by... Start Answering Stop Recording" at bounding box center [758, 418] width 1129 height 50
click at [1043, 406] on button "Start Answering" at bounding box center [1041, 411] width 550 height 36
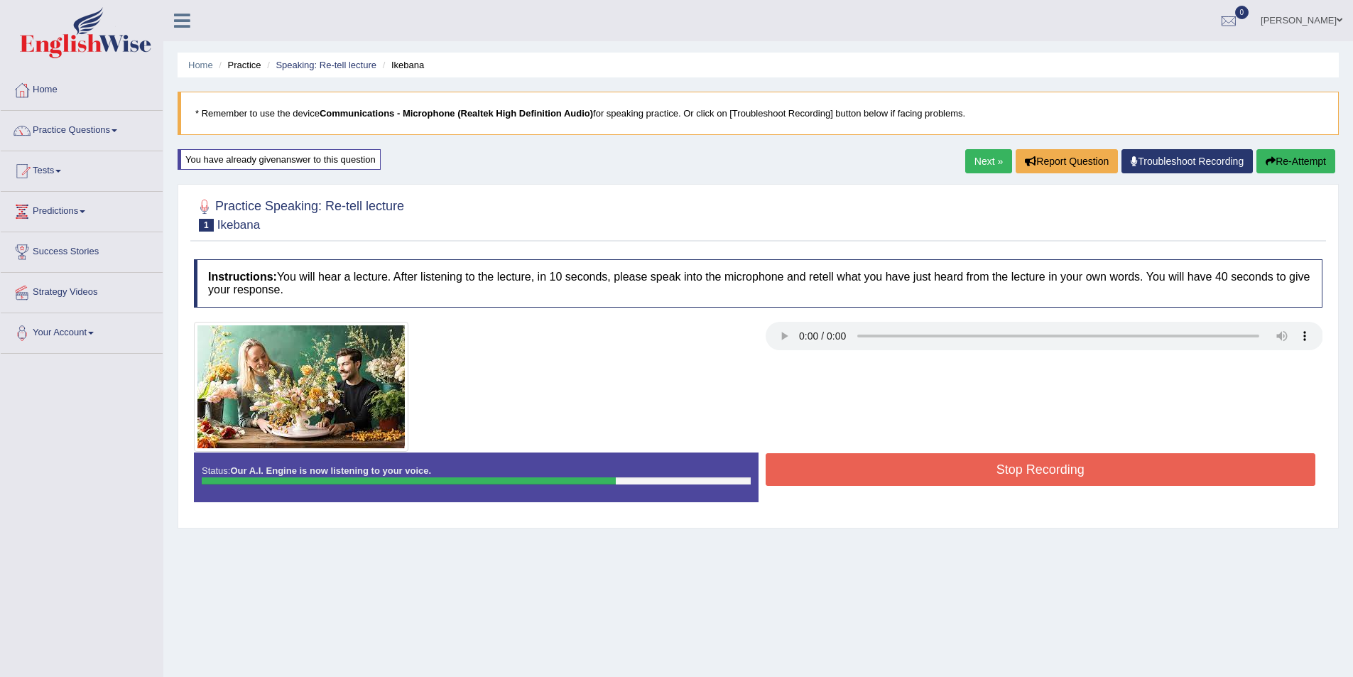
click at [1043, 406] on div at bounding box center [758, 387] width 1143 height 130
click at [1034, 466] on button "Stop Recording" at bounding box center [1041, 469] width 550 height 33
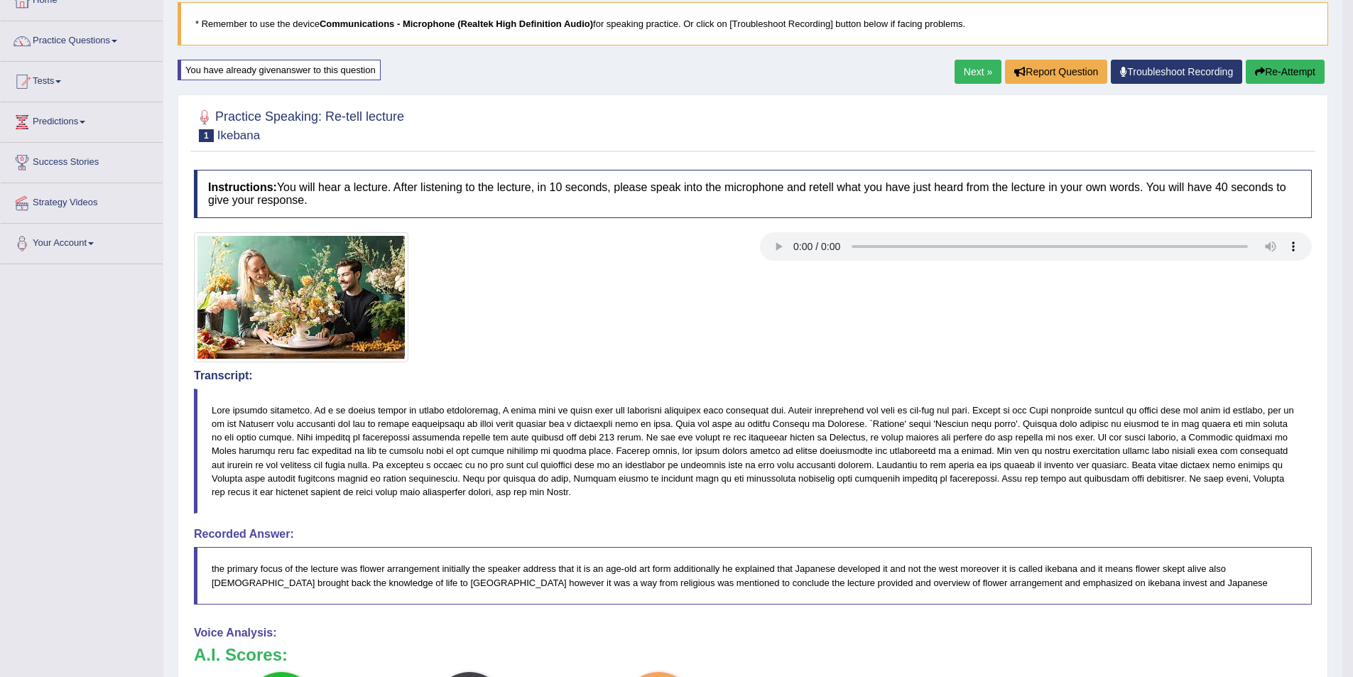
scroll to position [16, 0]
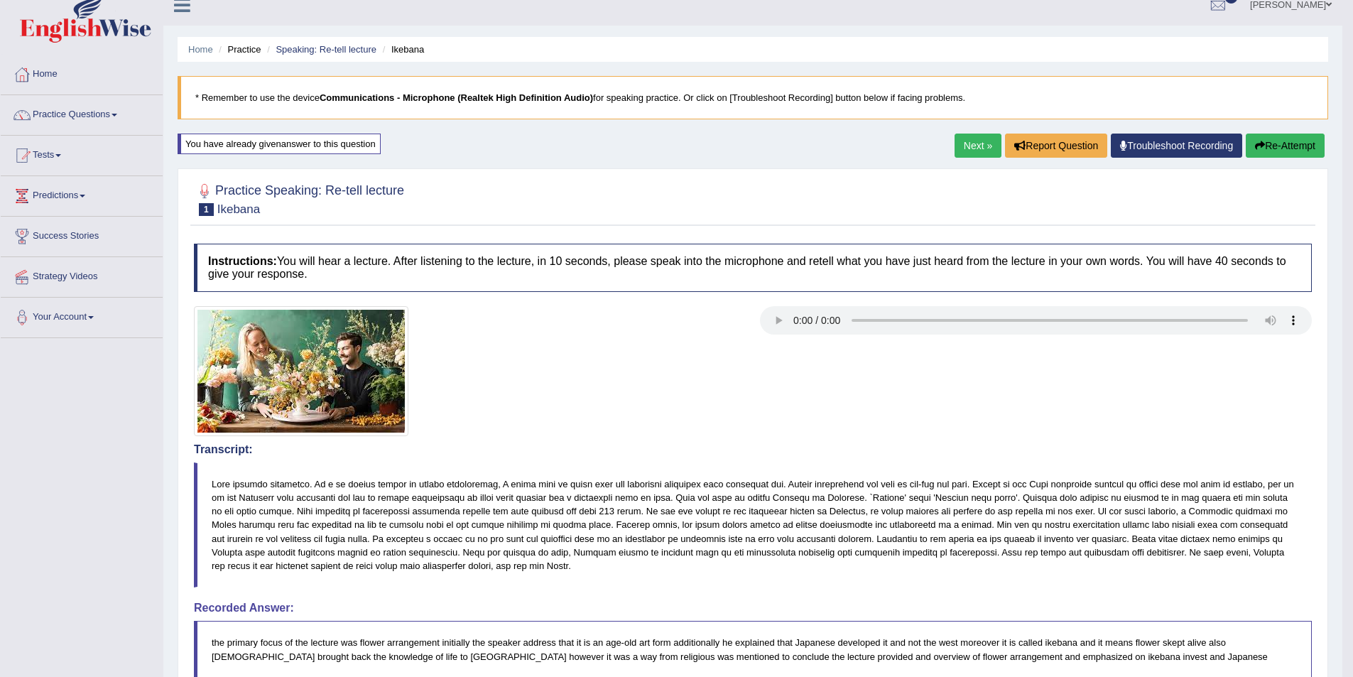
click at [978, 141] on link "Next »" at bounding box center [978, 146] width 47 height 24
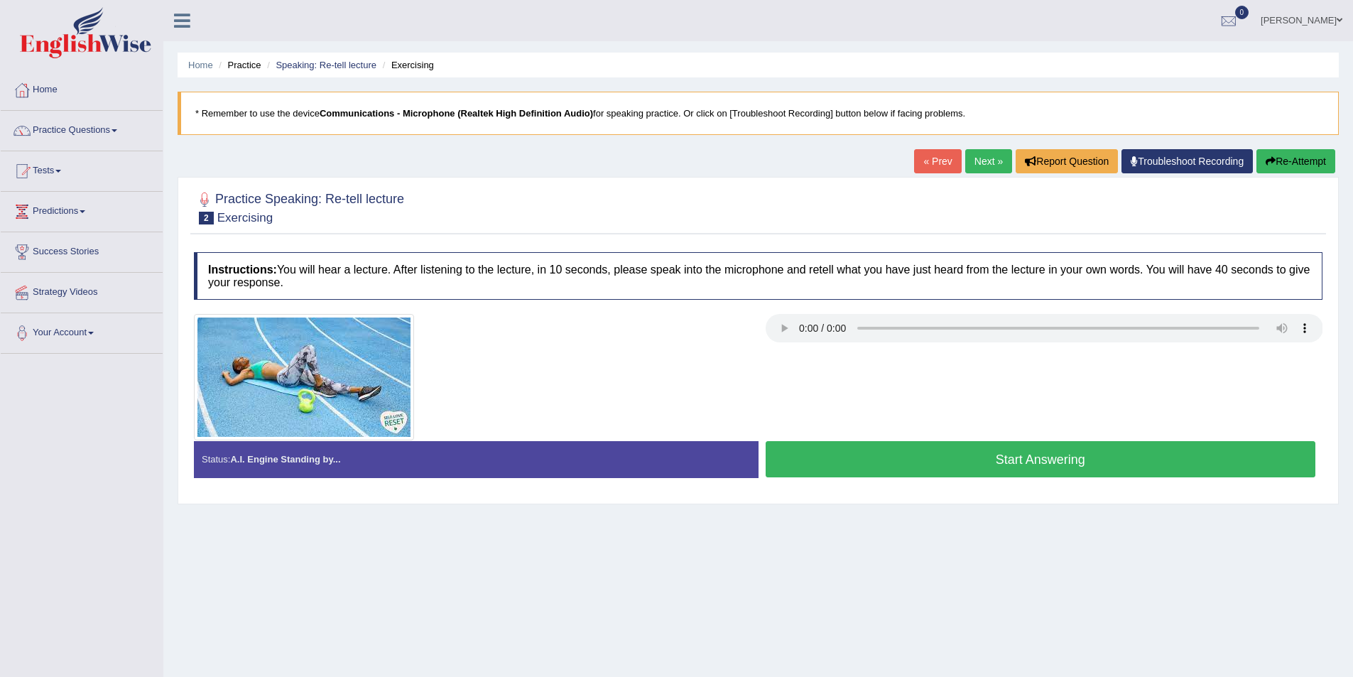
click at [972, 158] on link "Next »" at bounding box center [988, 161] width 47 height 24
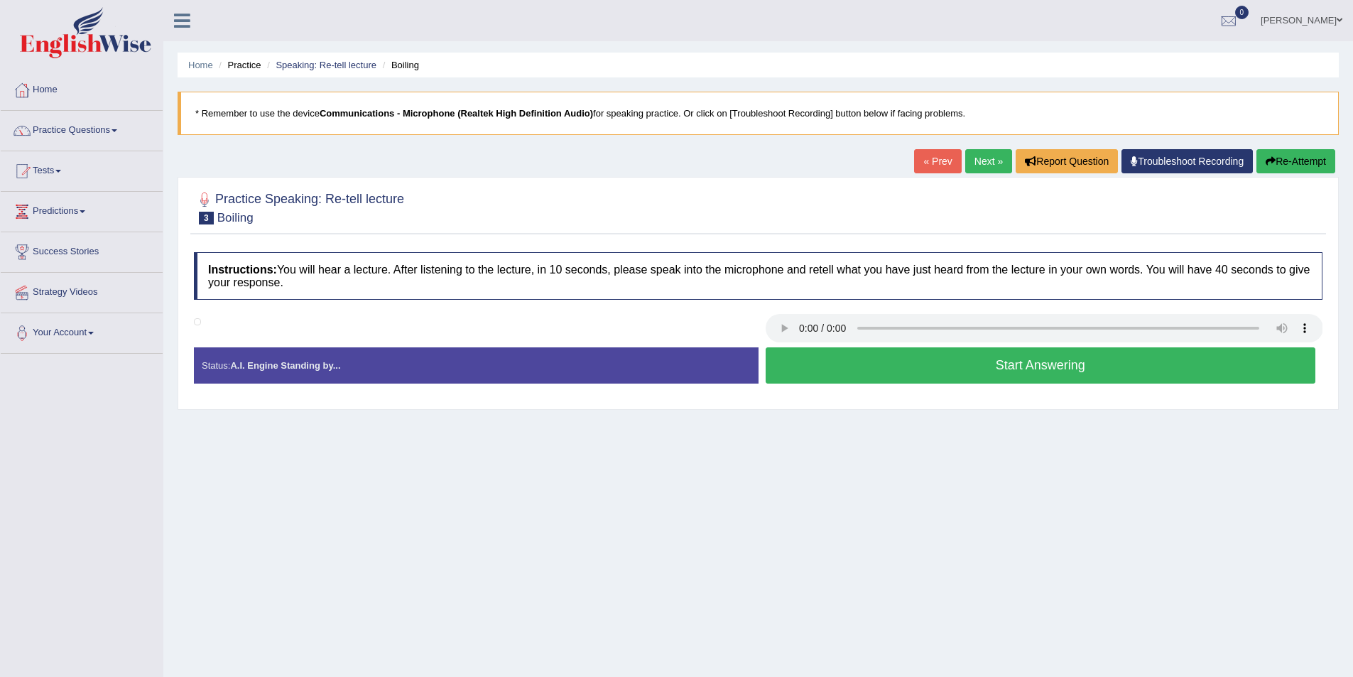
click at [902, 364] on button "Start Answering" at bounding box center [1041, 365] width 550 height 36
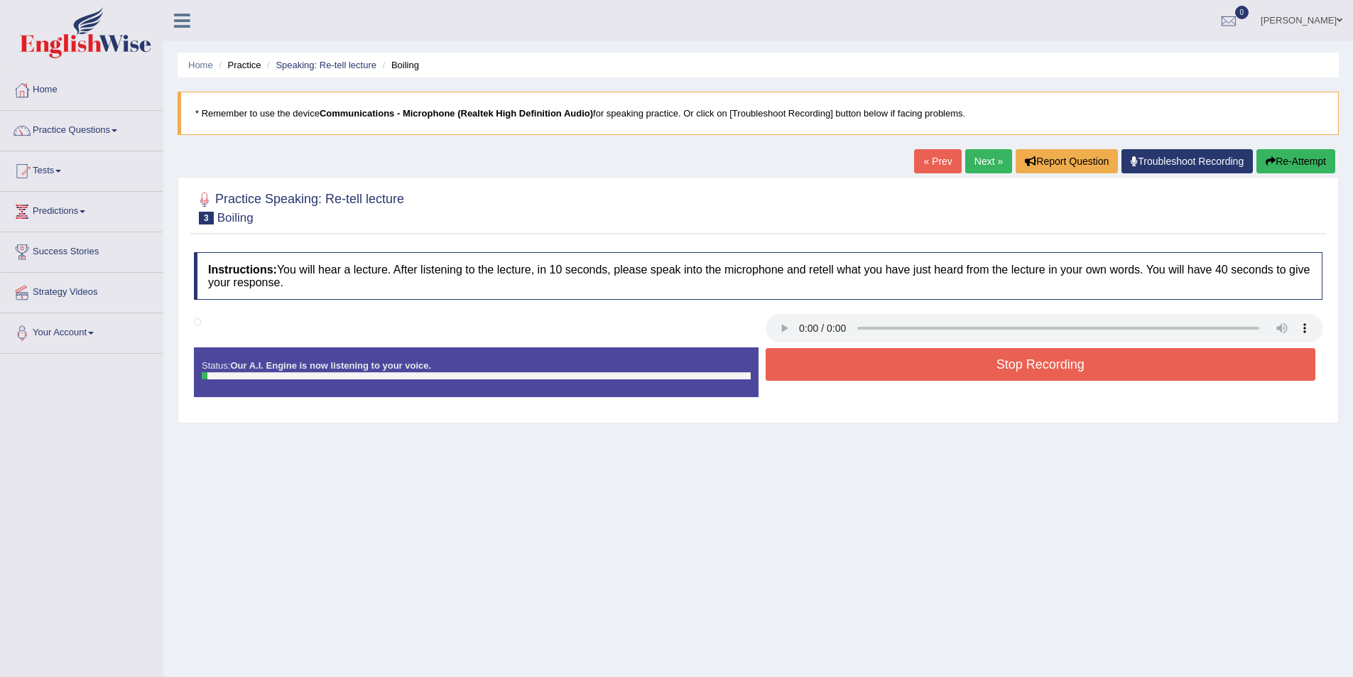
click at [902, 364] on button "Stop Recording" at bounding box center [1041, 364] width 550 height 33
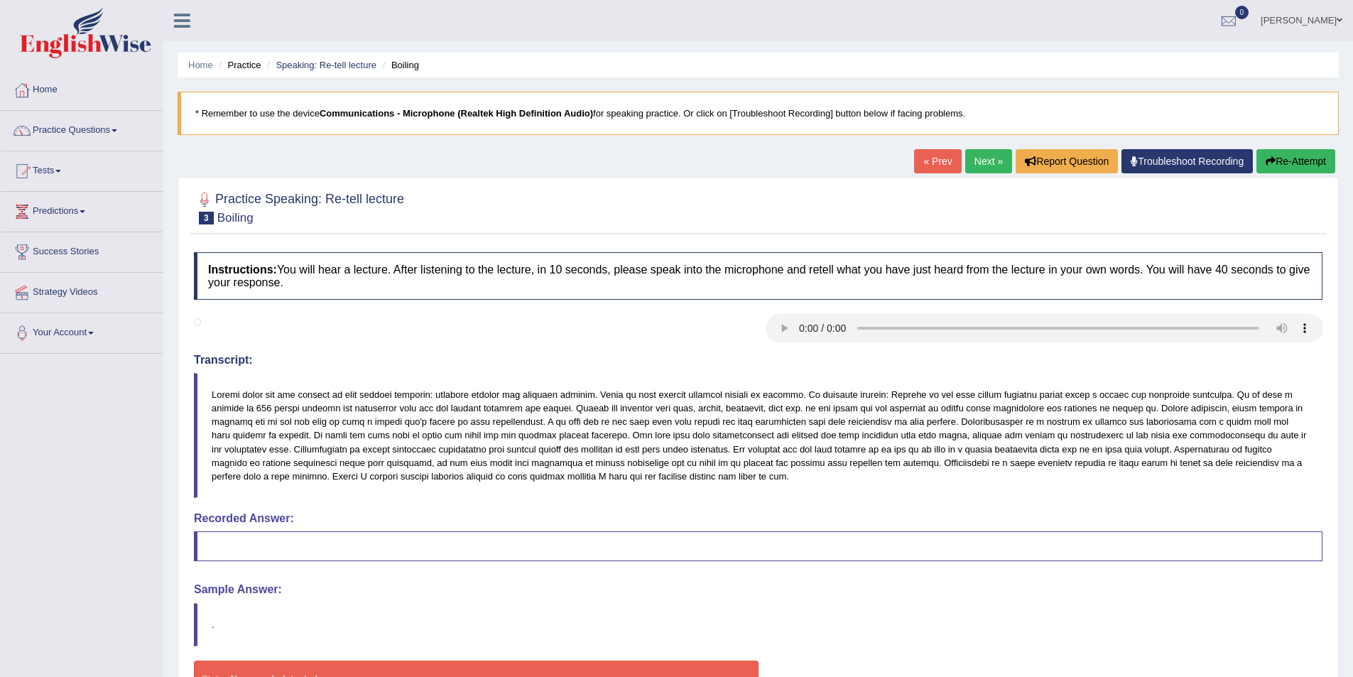
click at [1296, 160] on button "Re-Attempt" at bounding box center [1295, 161] width 79 height 24
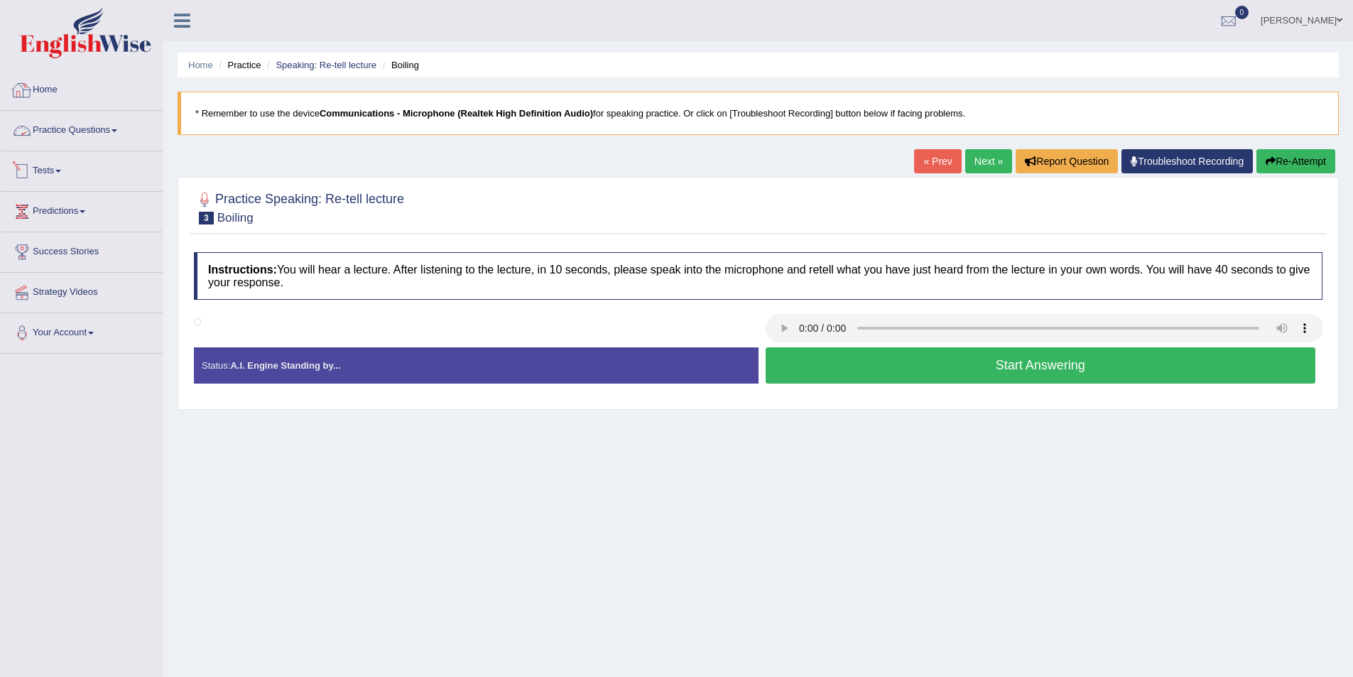
click at [116, 135] on link "Practice Questions" at bounding box center [82, 129] width 162 height 36
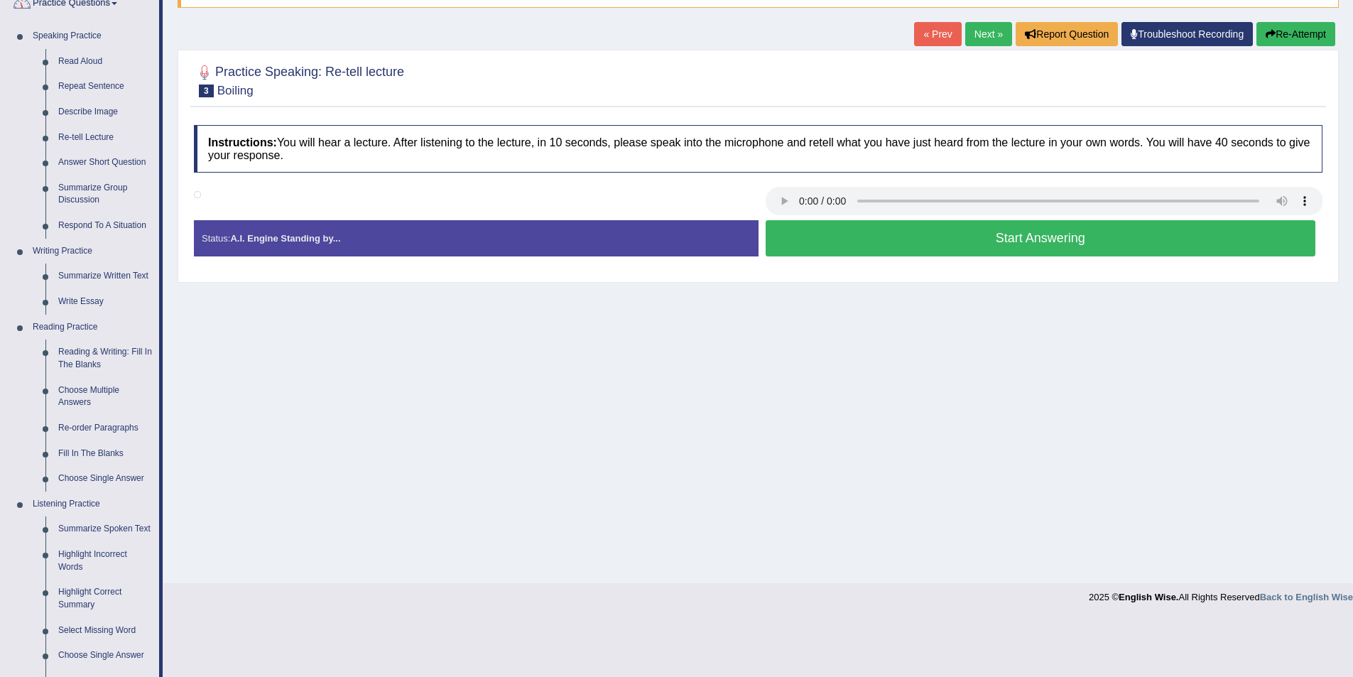
scroll to position [142, 0]
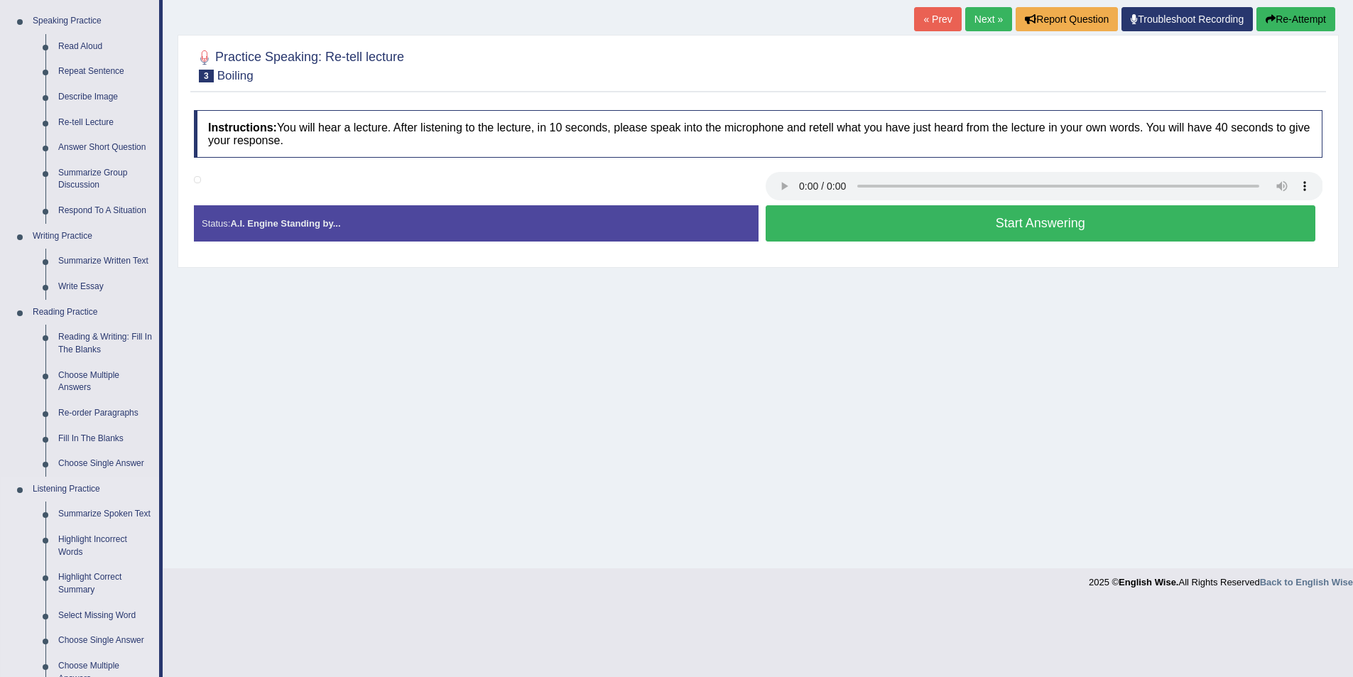
click at [117, 500] on link "Listening Practice" at bounding box center [92, 490] width 133 height 26
click at [99, 508] on link "Summarize Spoken Text" at bounding box center [105, 514] width 107 height 26
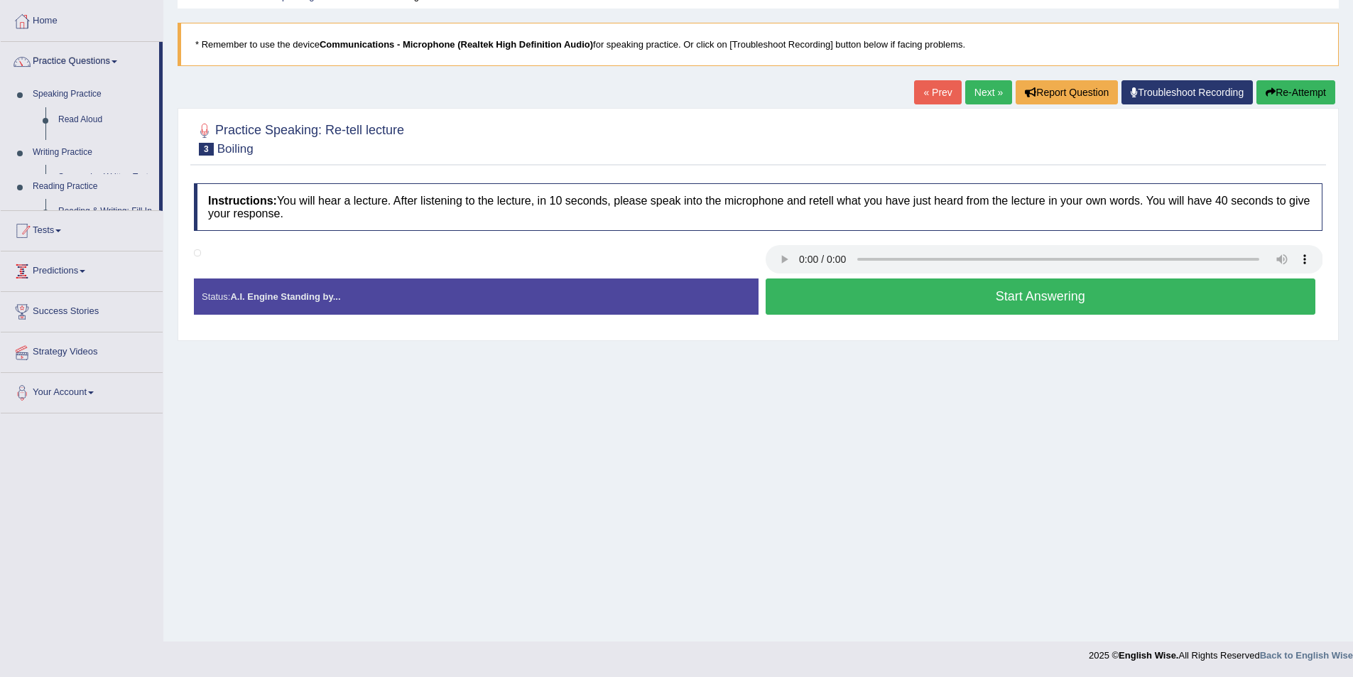
scroll to position [69, 0]
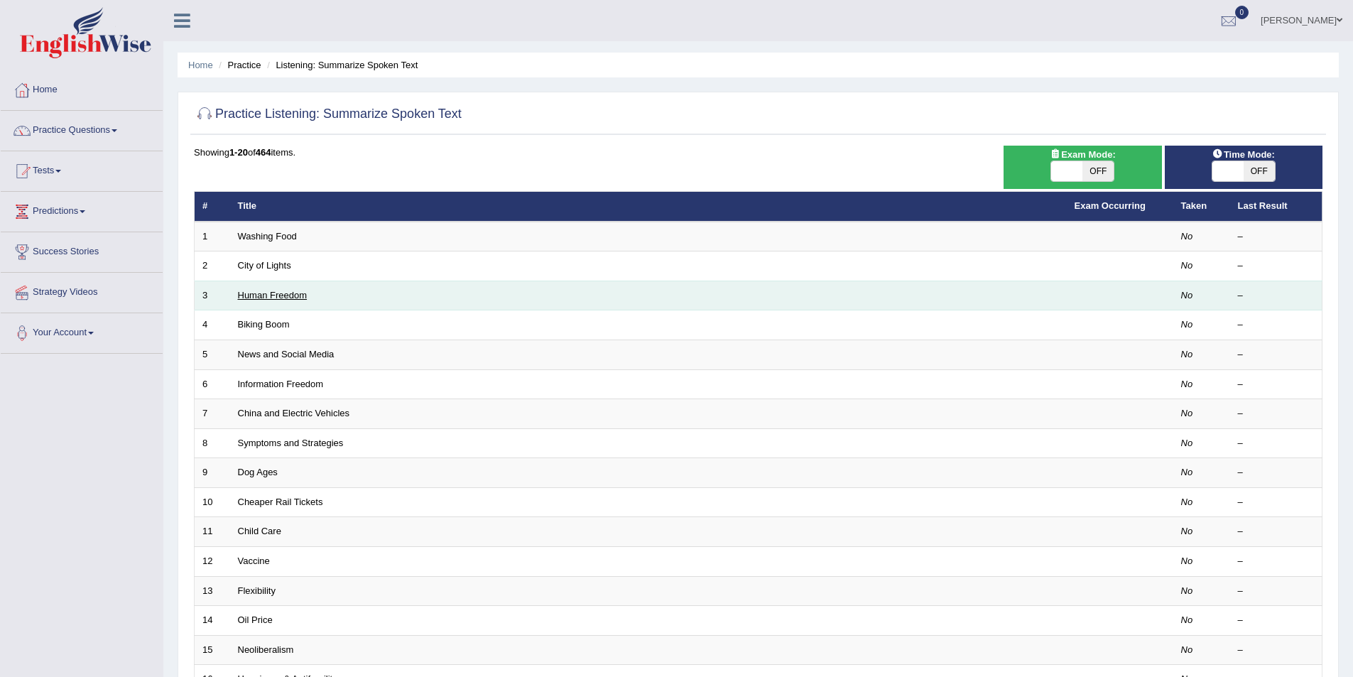
click at [282, 290] on link "Human Freedom" at bounding box center [273, 295] width 70 height 11
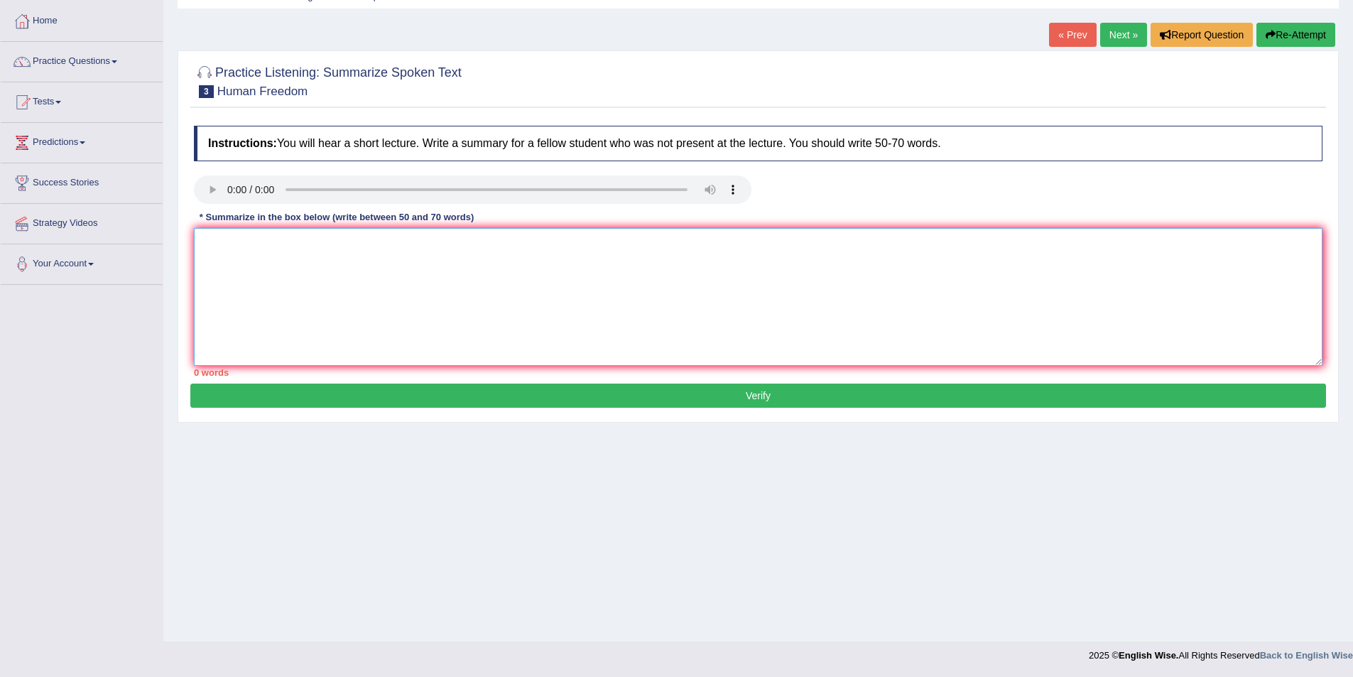
click at [290, 287] on textarea at bounding box center [758, 297] width 1129 height 138
click at [425, 322] on textarea at bounding box center [758, 297] width 1129 height 138
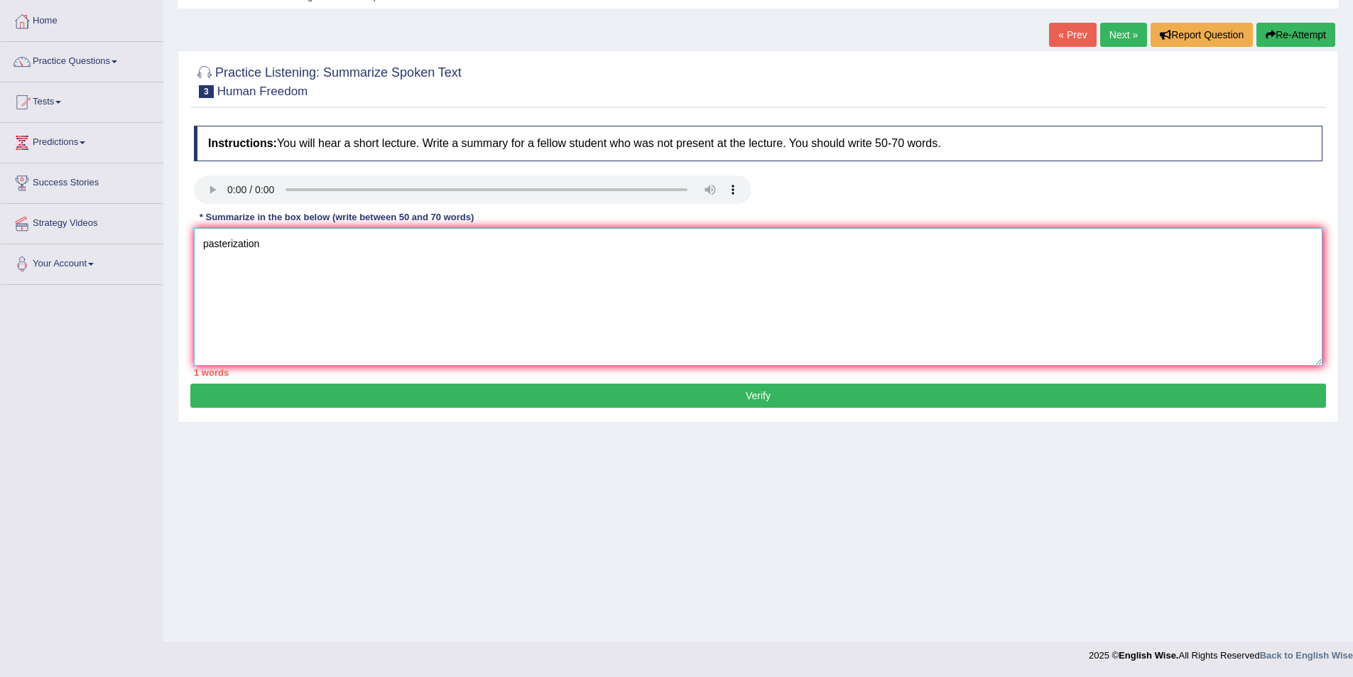
type textarea "pasterization"
click at [486, 390] on button "Verify" at bounding box center [758, 396] width 1136 height 24
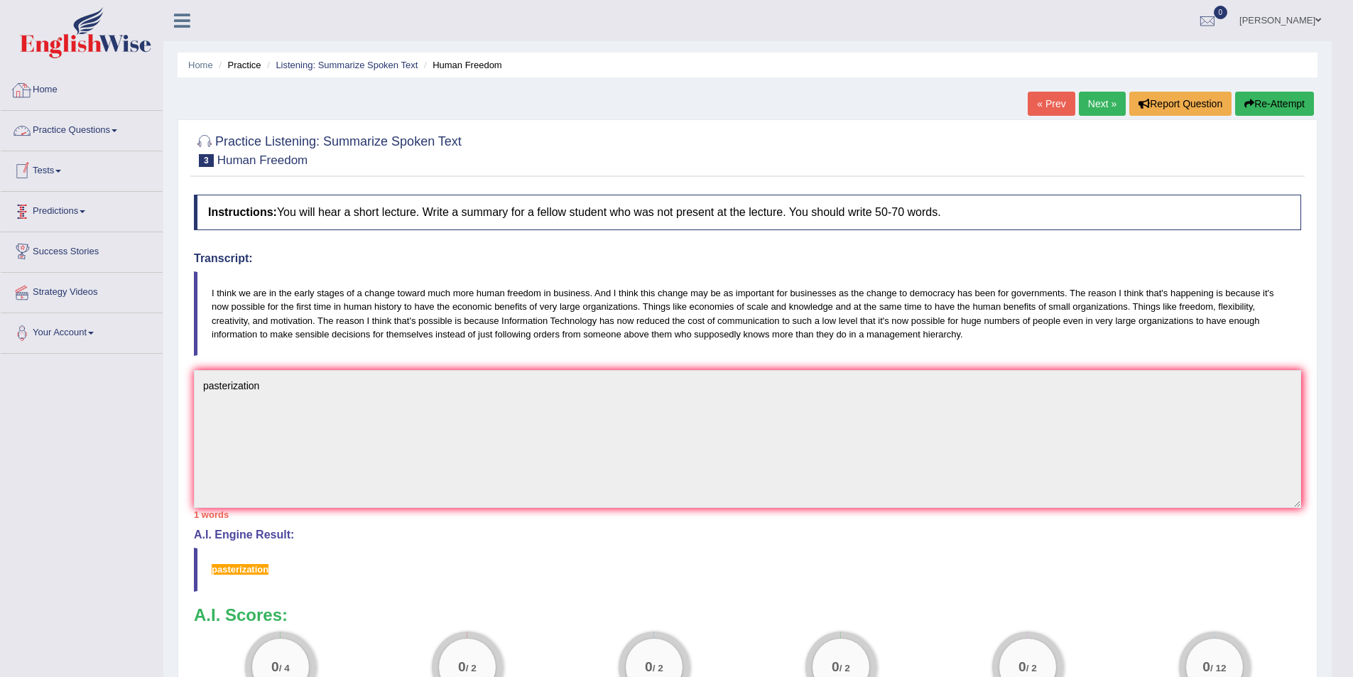
click at [100, 119] on link "Practice Questions" at bounding box center [82, 129] width 162 height 36
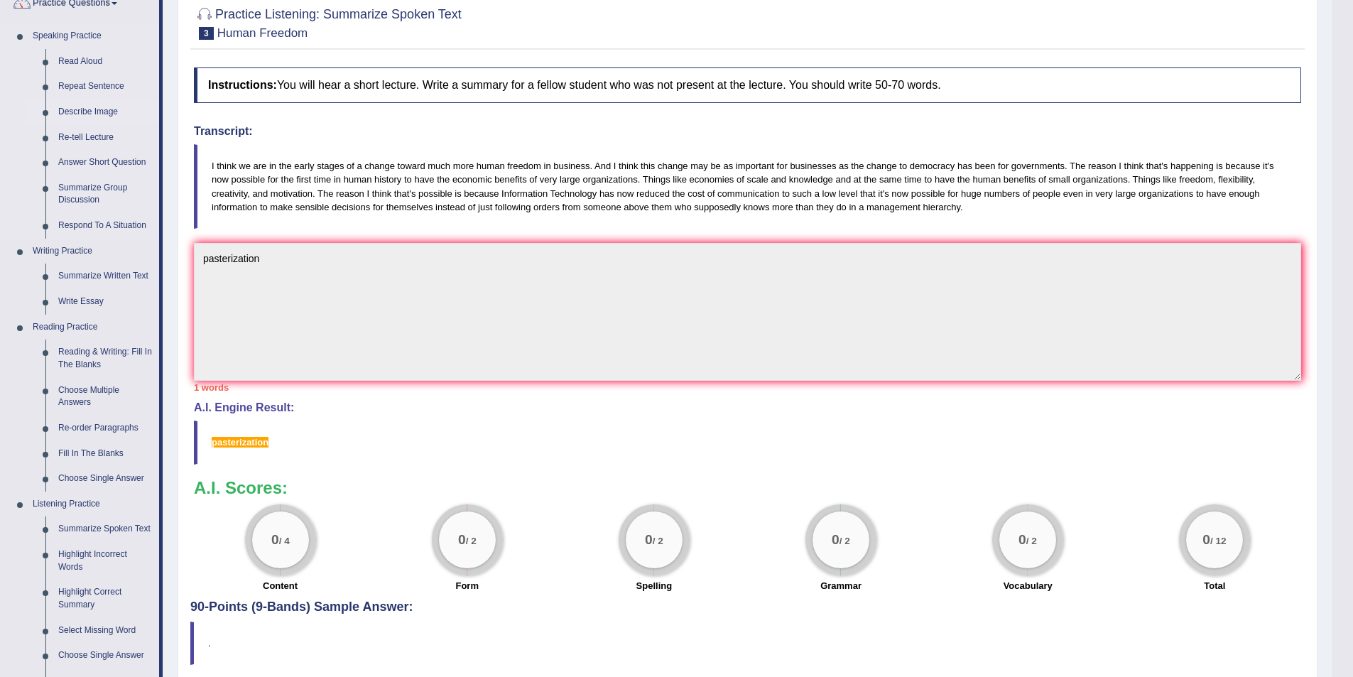
scroll to position [152, 0]
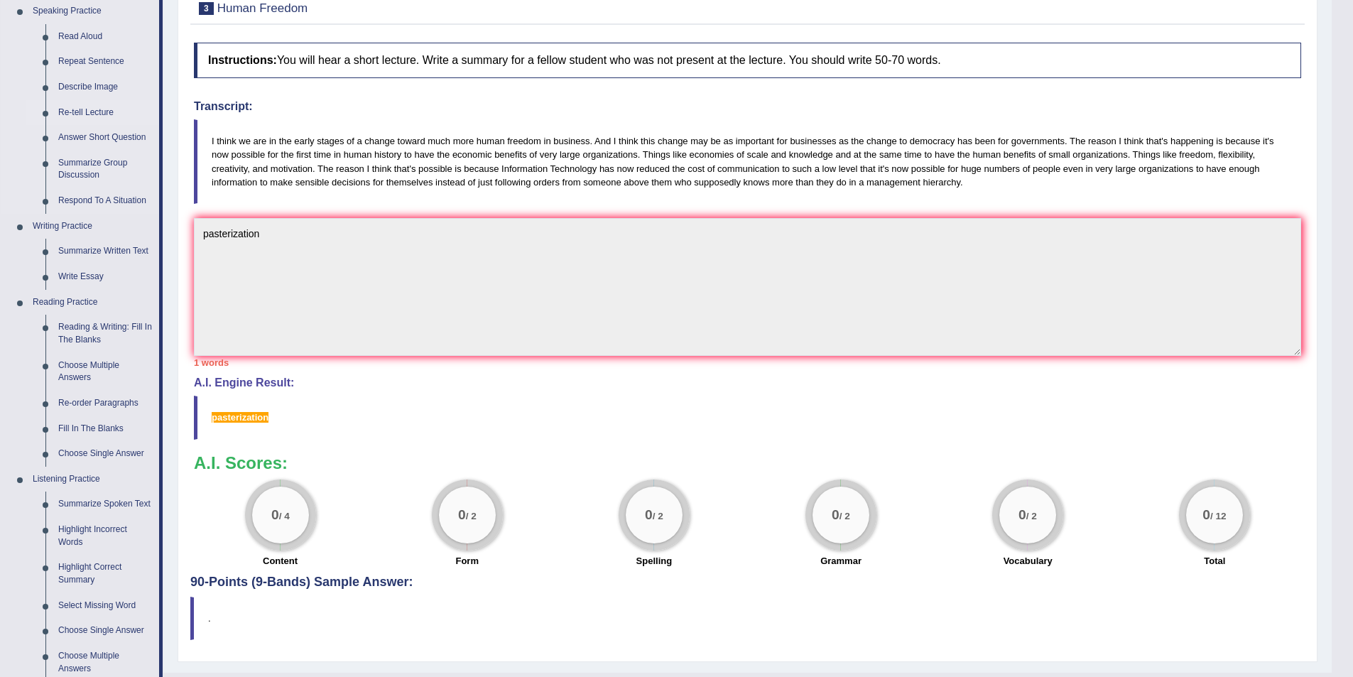
click at [108, 102] on link "Re-tell Lecture" at bounding box center [105, 113] width 107 height 26
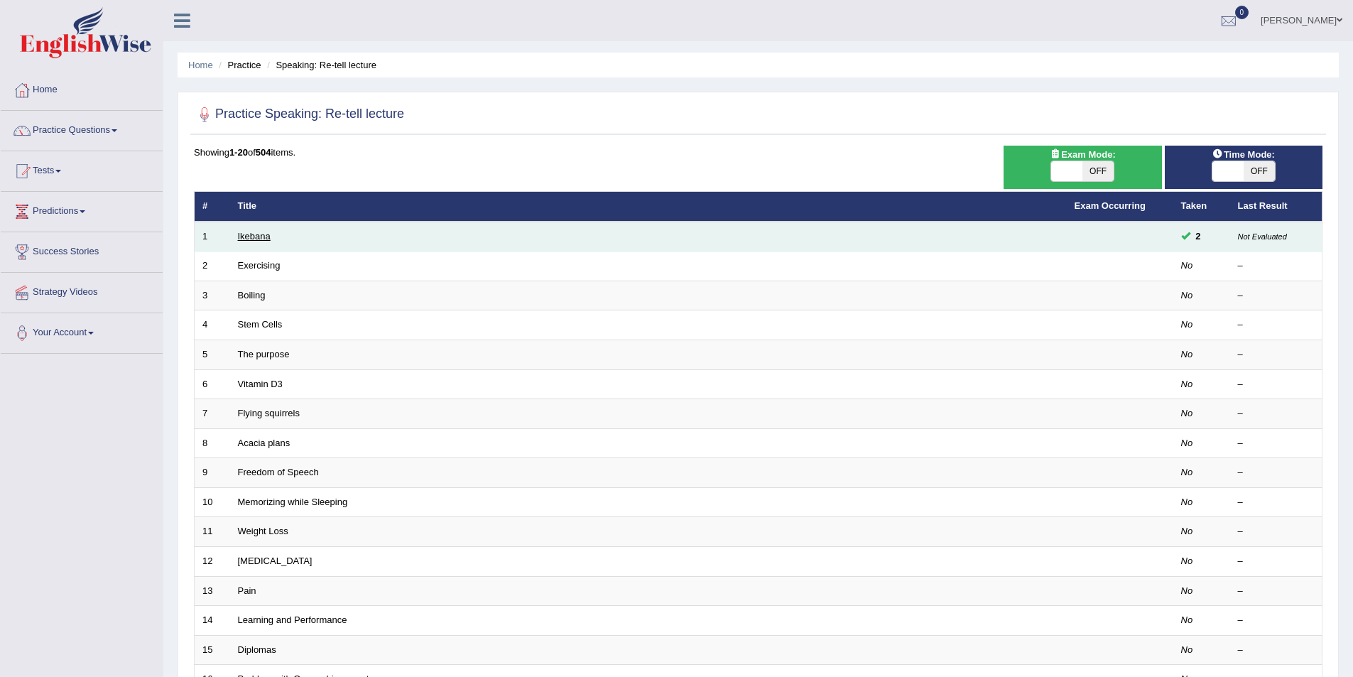
click at [253, 239] on link "Ikebana" at bounding box center [254, 236] width 33 height 11
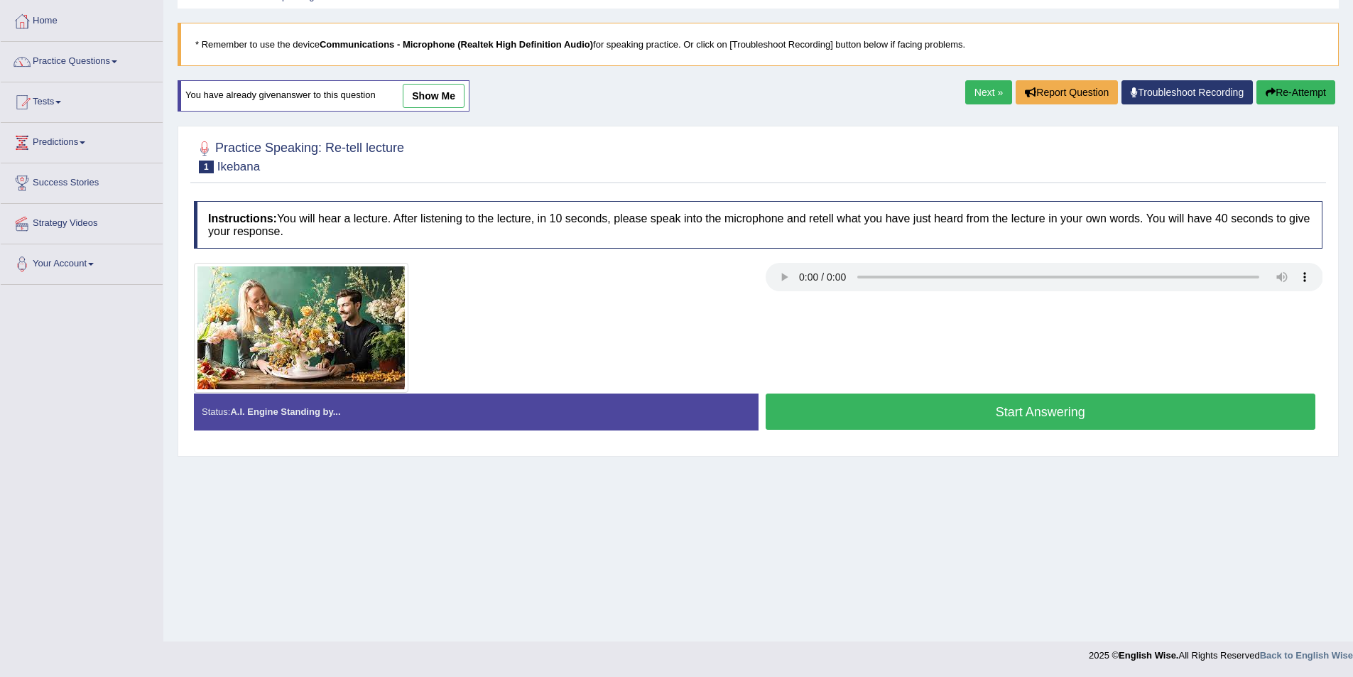
click at [431, 98] on link "show me" at bounding box center [434, 96] width 62 height 24
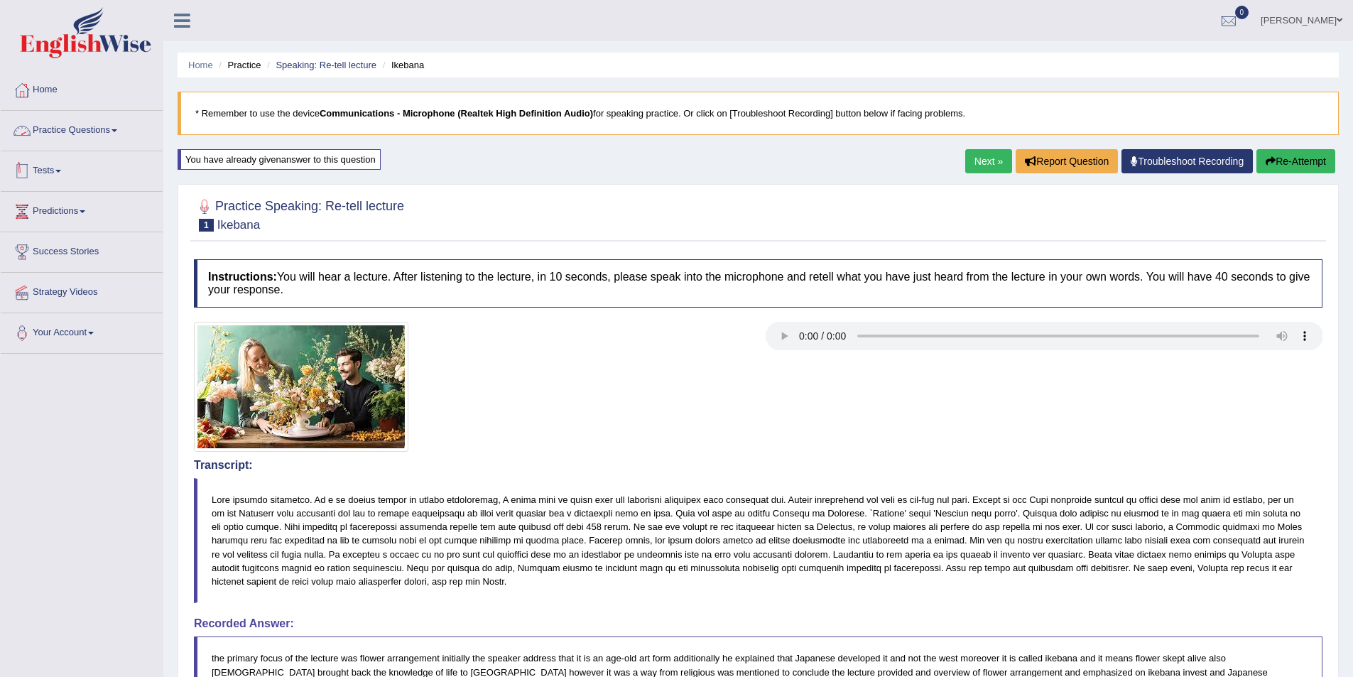
click at [109, 137] on link "Practice Questions" at bounding box center [82, 129] width 162 height 36
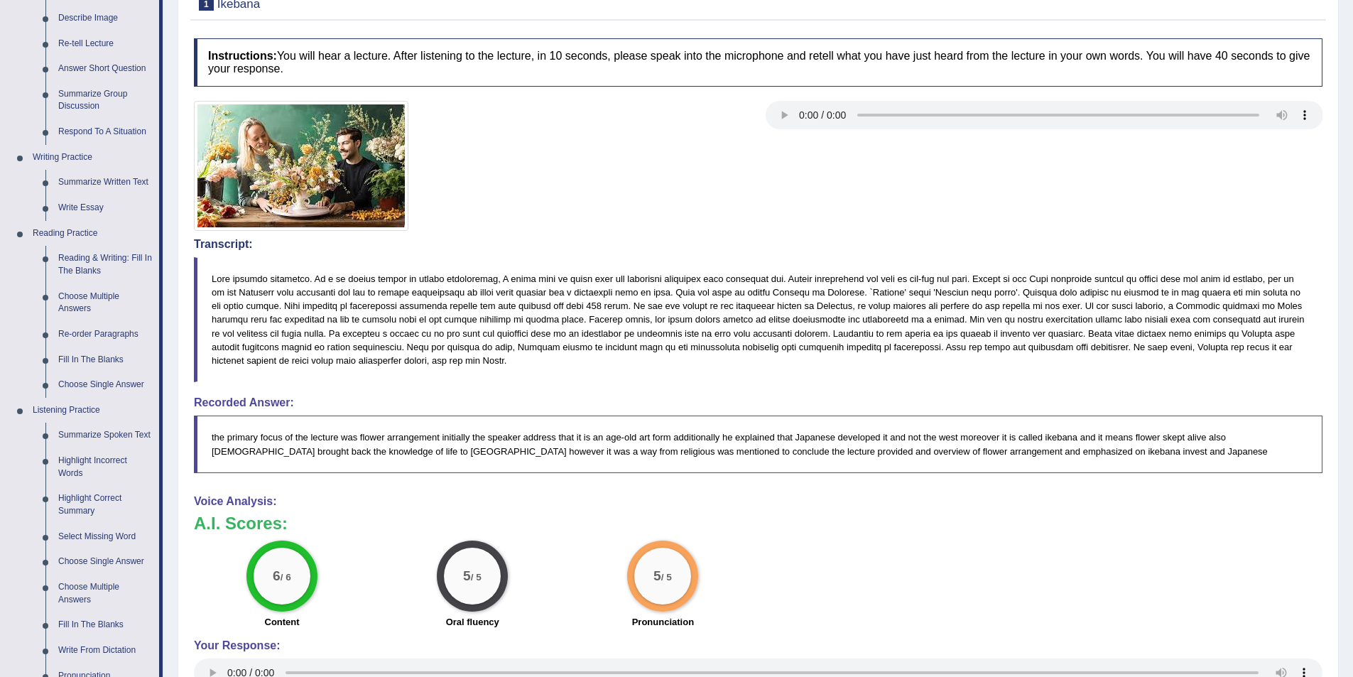
scroll to position [10, 0]
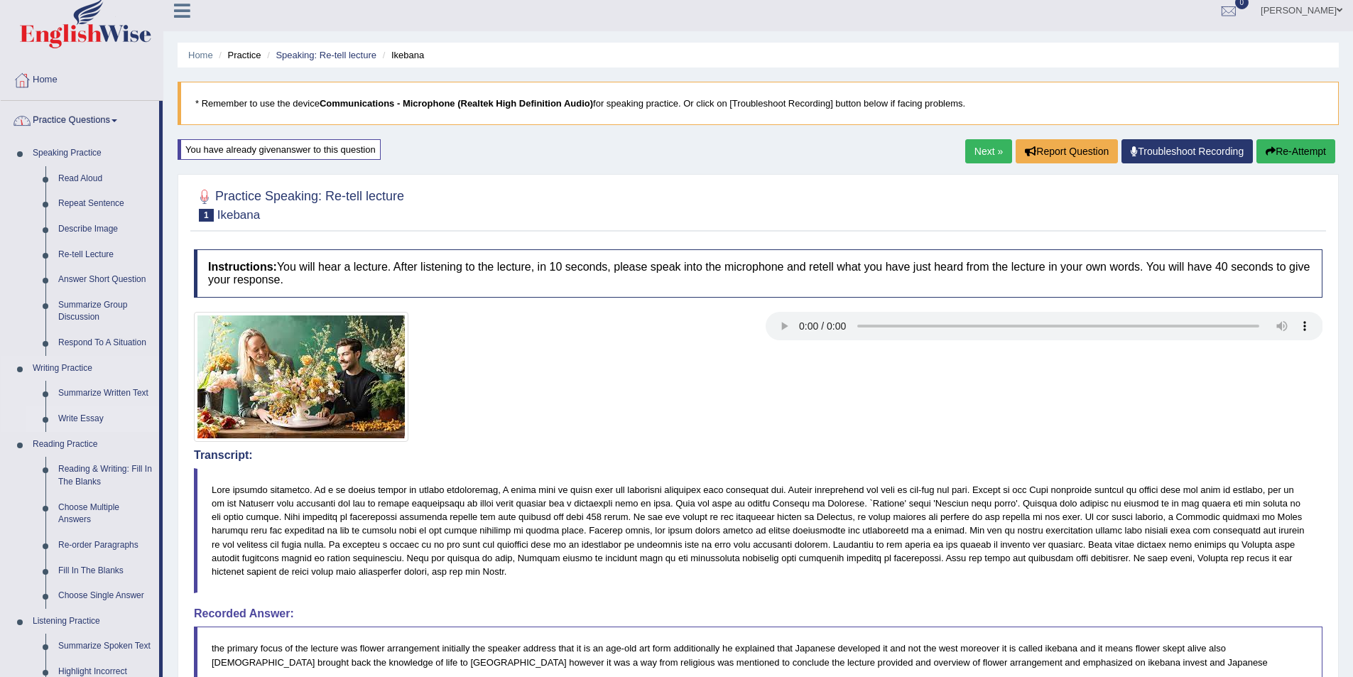
click at [61, 411] on link "Write Essay" at bounding box center [105, 419] width 107 height 26
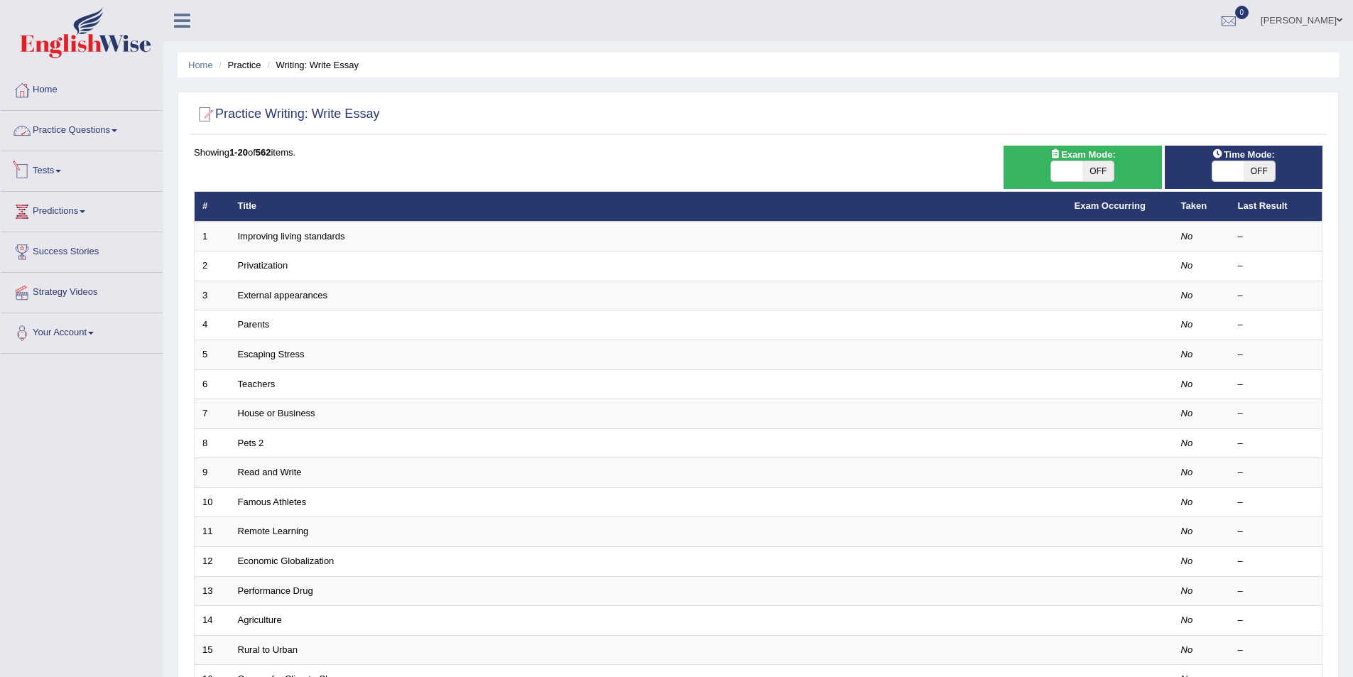
click at [89, 121] on link "Practice Questions" at bounding box center [82, 129] width 162 height 36
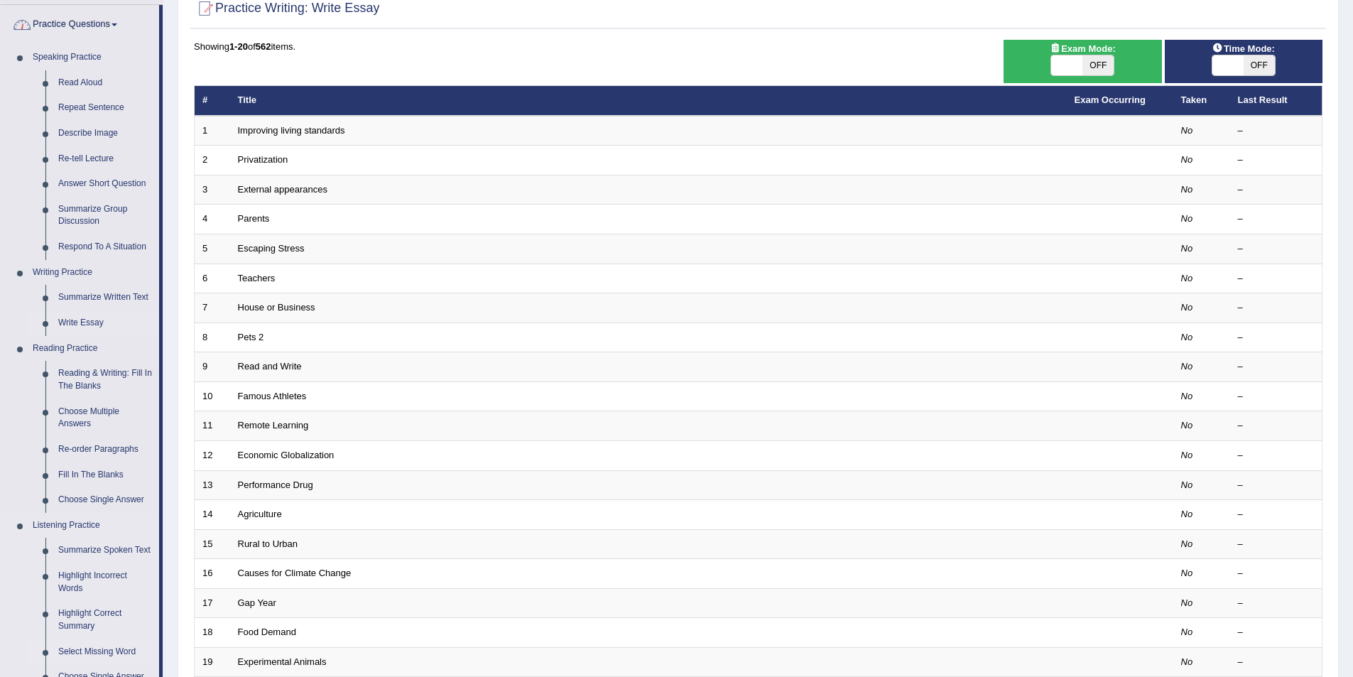
scroll to position [426, 0]
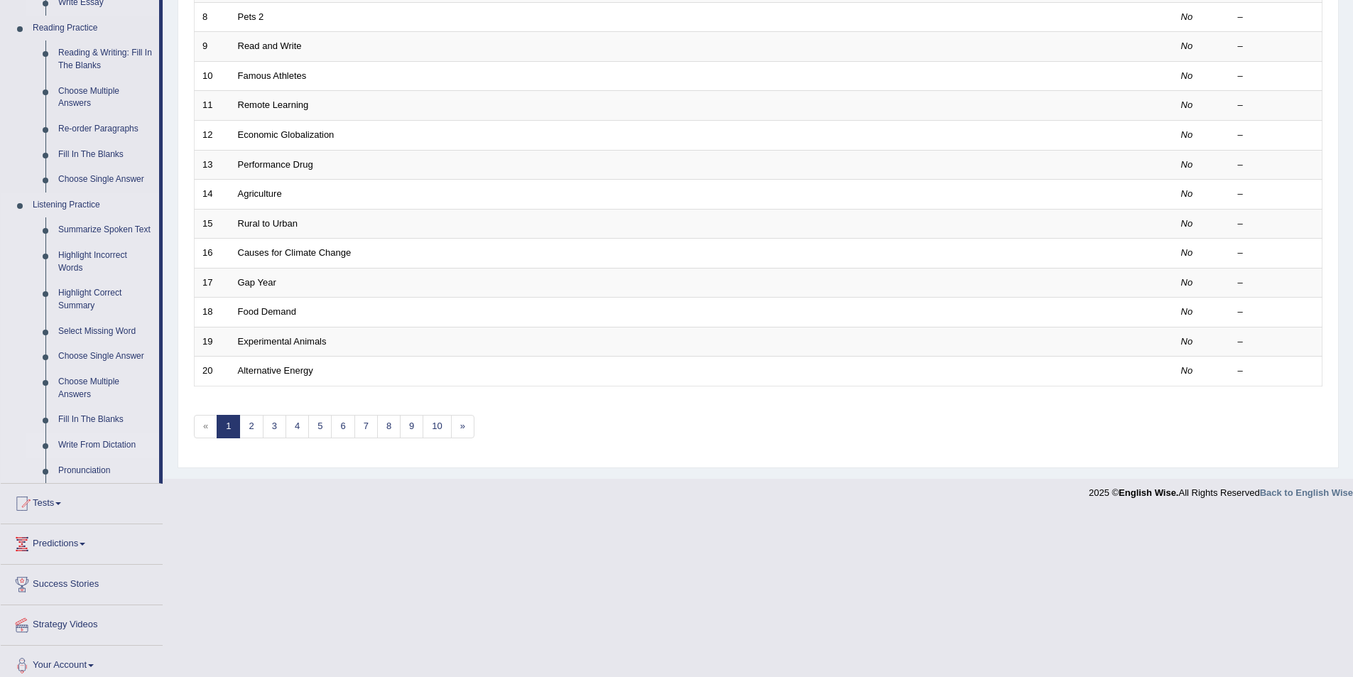
click at [104, 446] on link "Write From Dictation" at bounding box center [105, 446] width 107 height 26
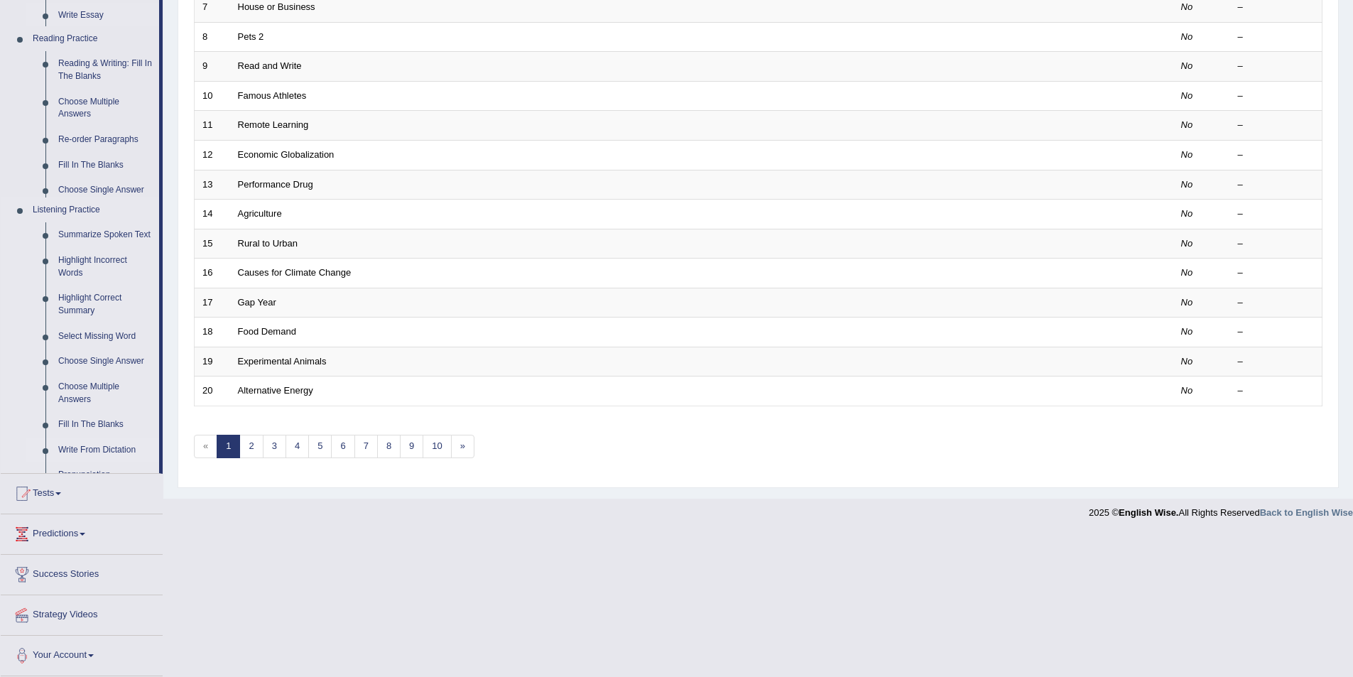
scroll to position [263, 0]
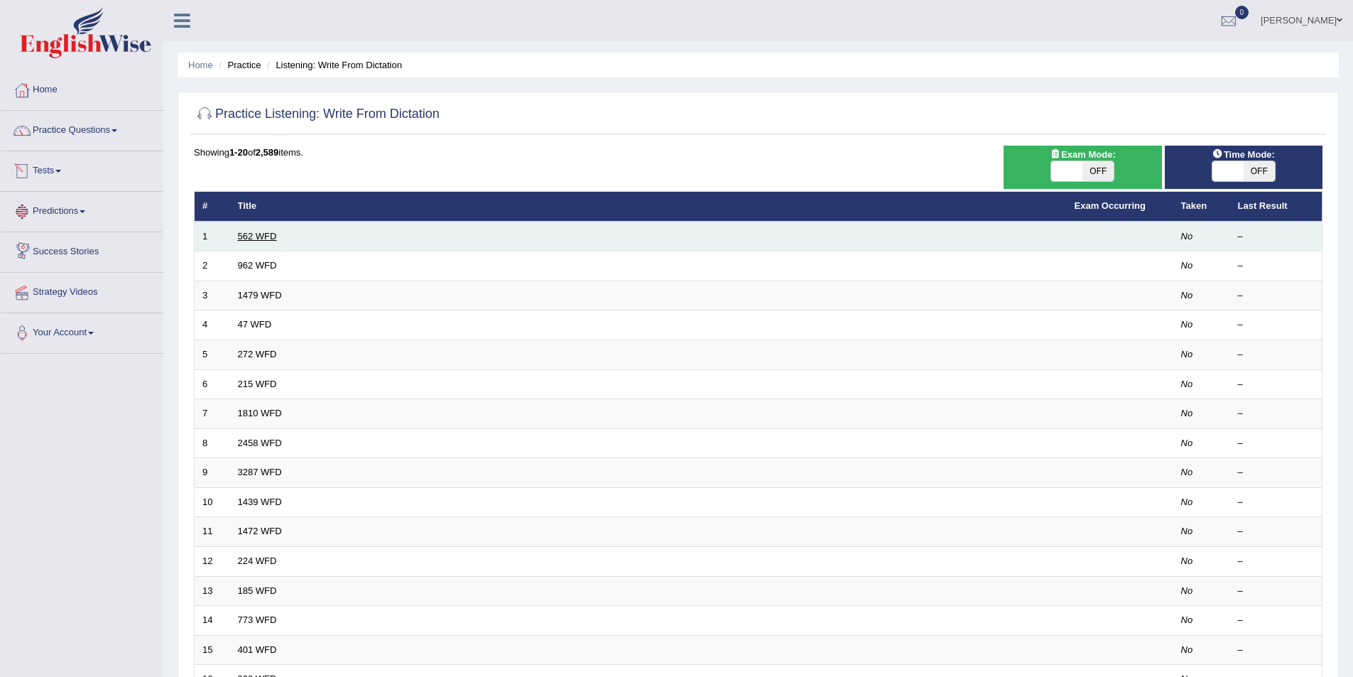
click at [274, 239] on link "562 WFD" at bounding box center [257, 236] width 39 height 11
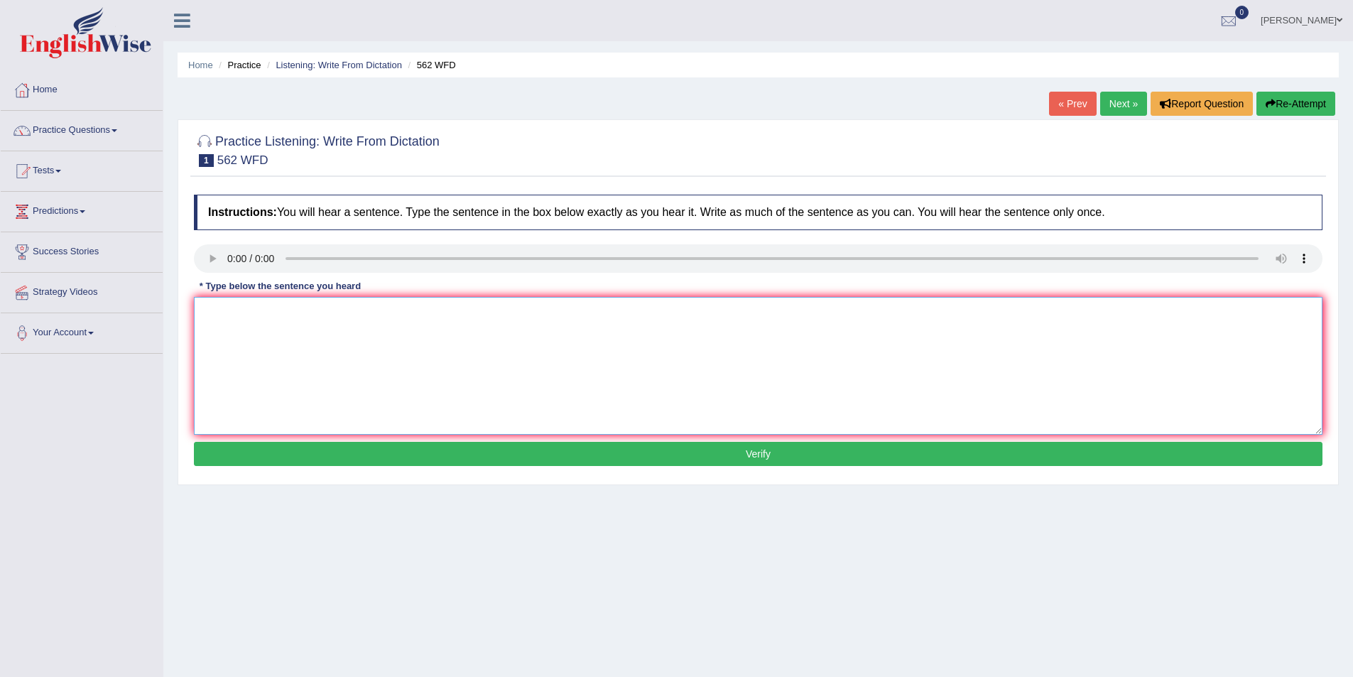
drag, startPoint x: 379, startPoint y: 337, endPoint x: 371, endPoint y: 339, distance: 7.9
click at [371, 339] on textarea at bounding box center [758, 366] width 1129 height 138
type textarea "The gap between the rich and the poor does not decrease."
click at [619, 445] on button "Verify" at bounding box center [758, 454] width 1129 height 24
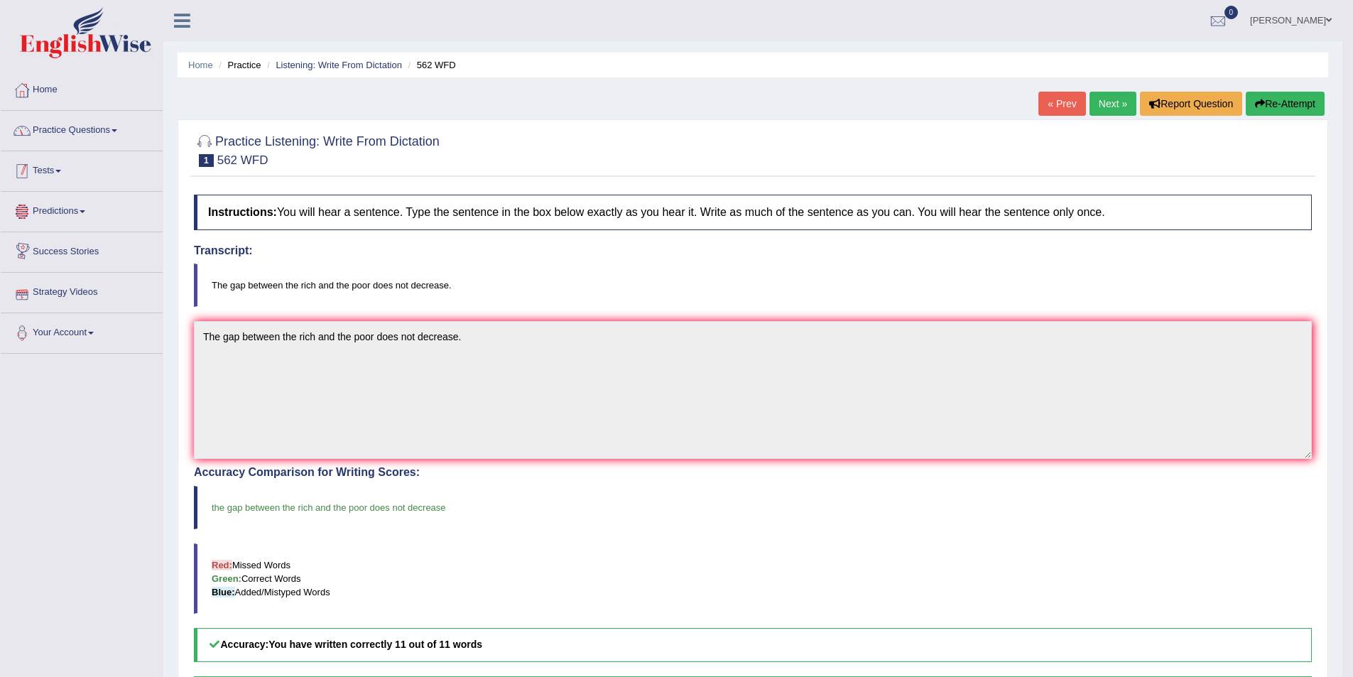
click at [105, 141] on link "Practice Questions" at bounding box center [82, 129] width 162 height 36
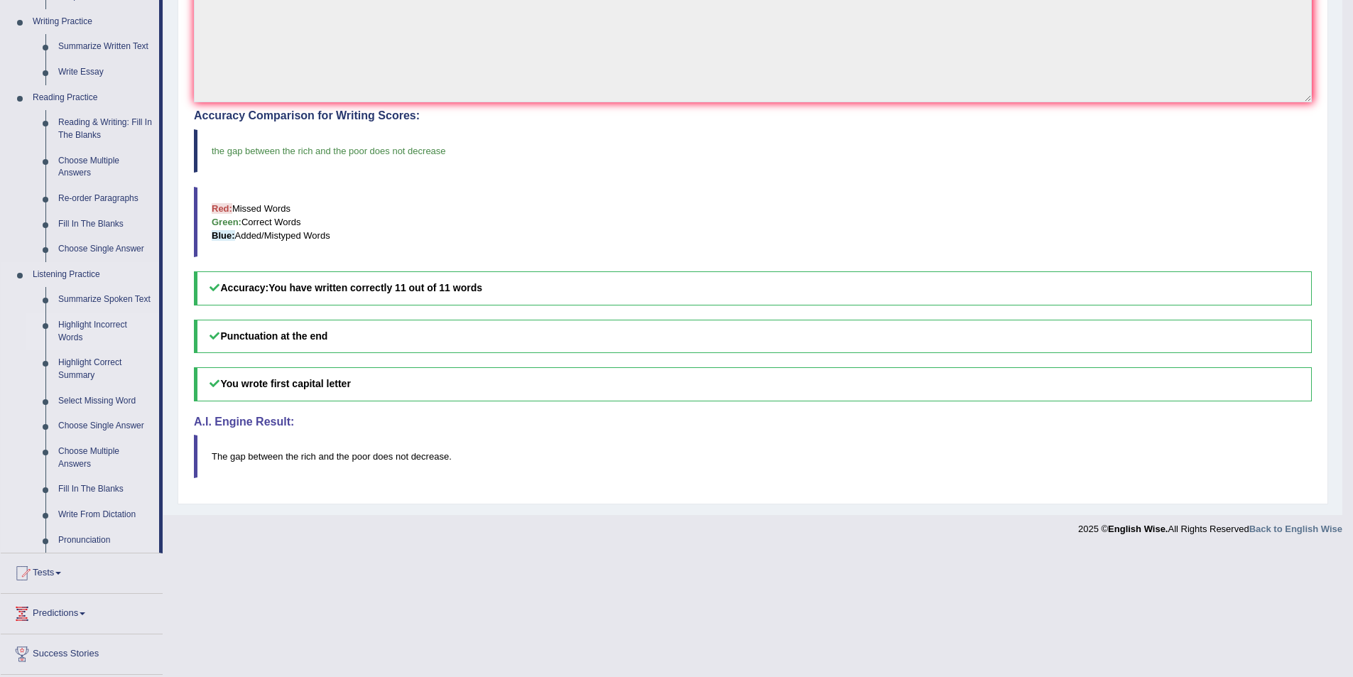
scroll to position [426, 0]
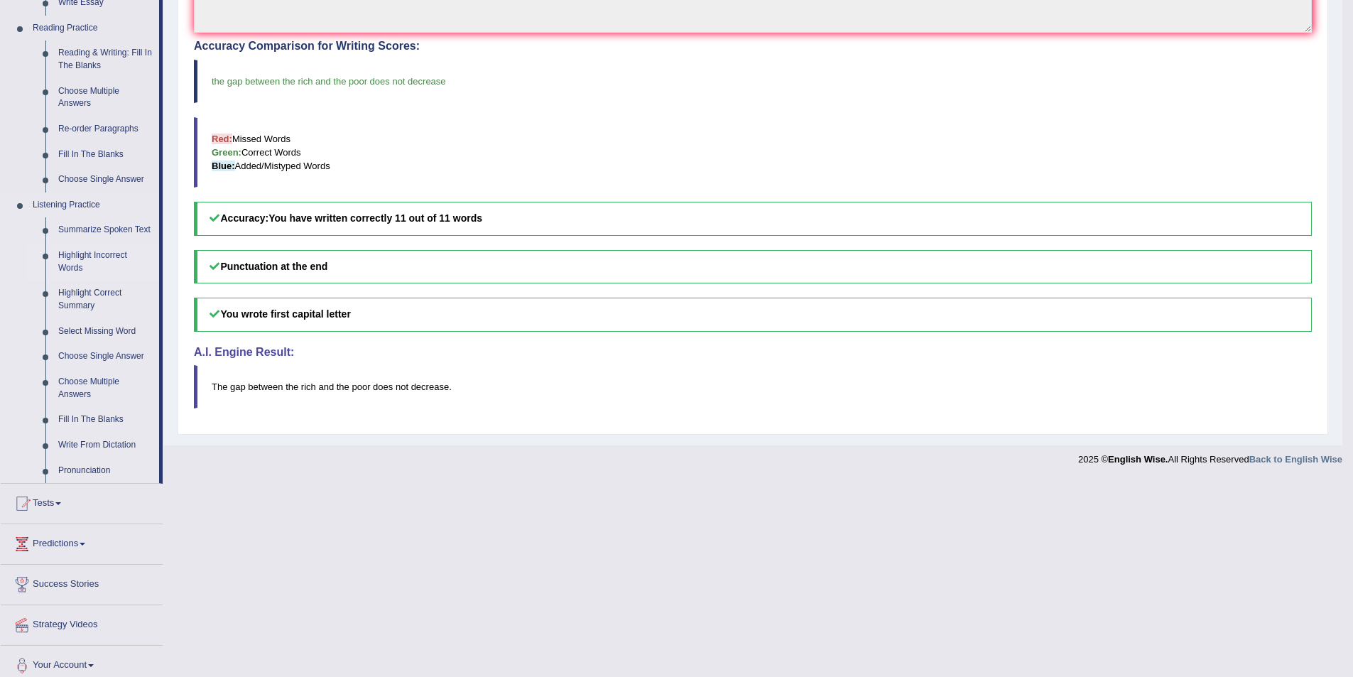
click at [94, 260] on link "Highlight Incorrect Words" at bounding box center [105, 262] width 107 height 38
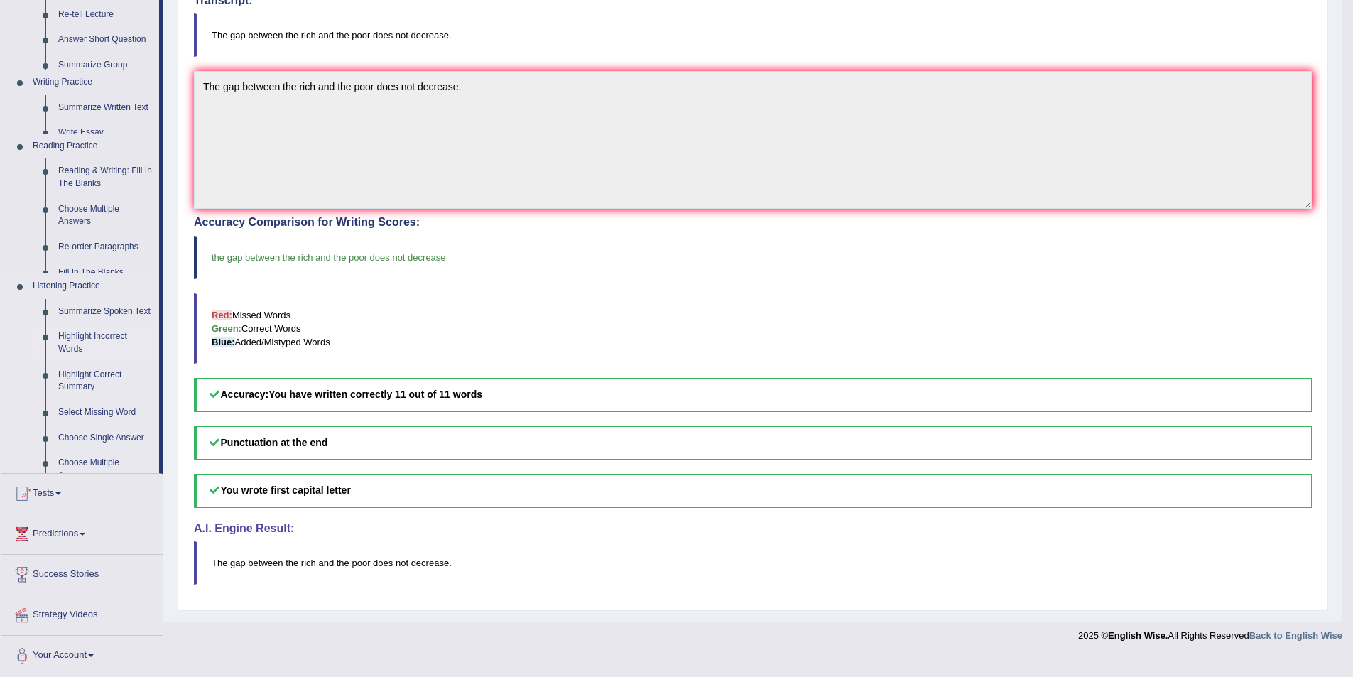
scroll to position [230, 0]
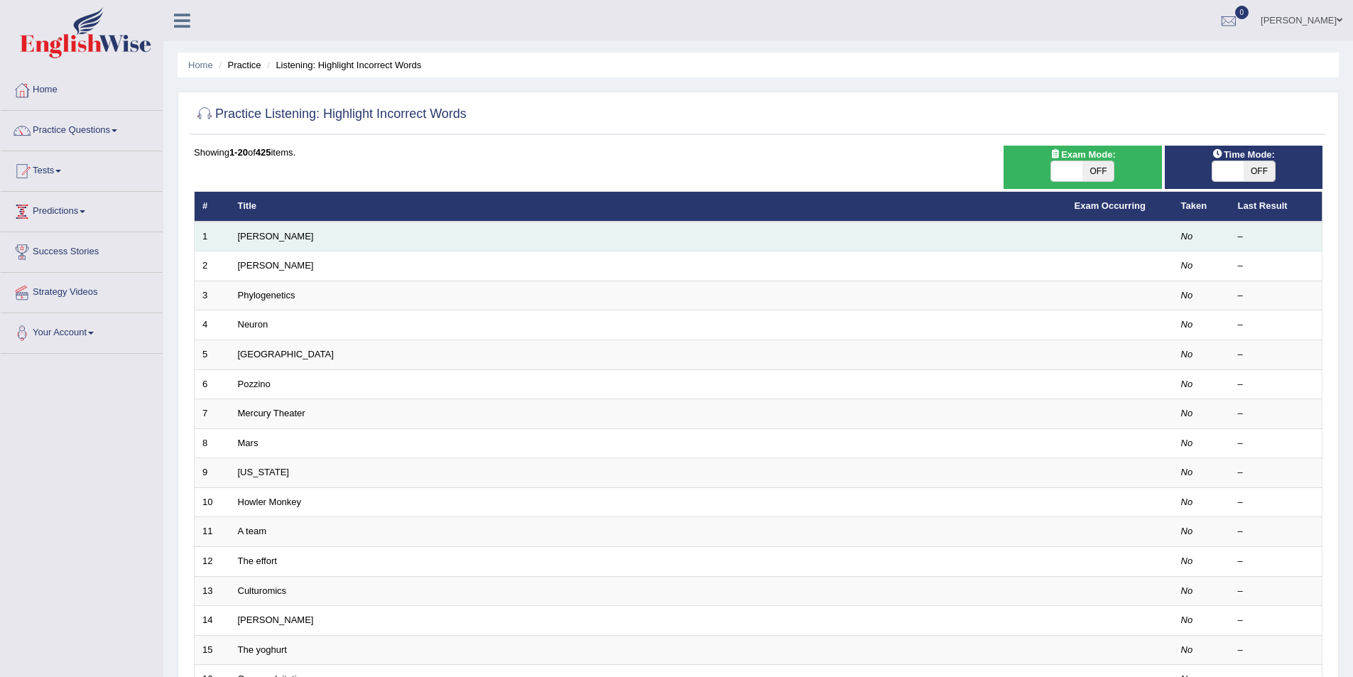
click at [252, 241] on td "[PERSON_NAME]" at bounding box center [648, 237] width 837 height 30
click at [256, 235] on link "[PERSON_NAME]" at bounding box center [276, 236] width 76 height 11
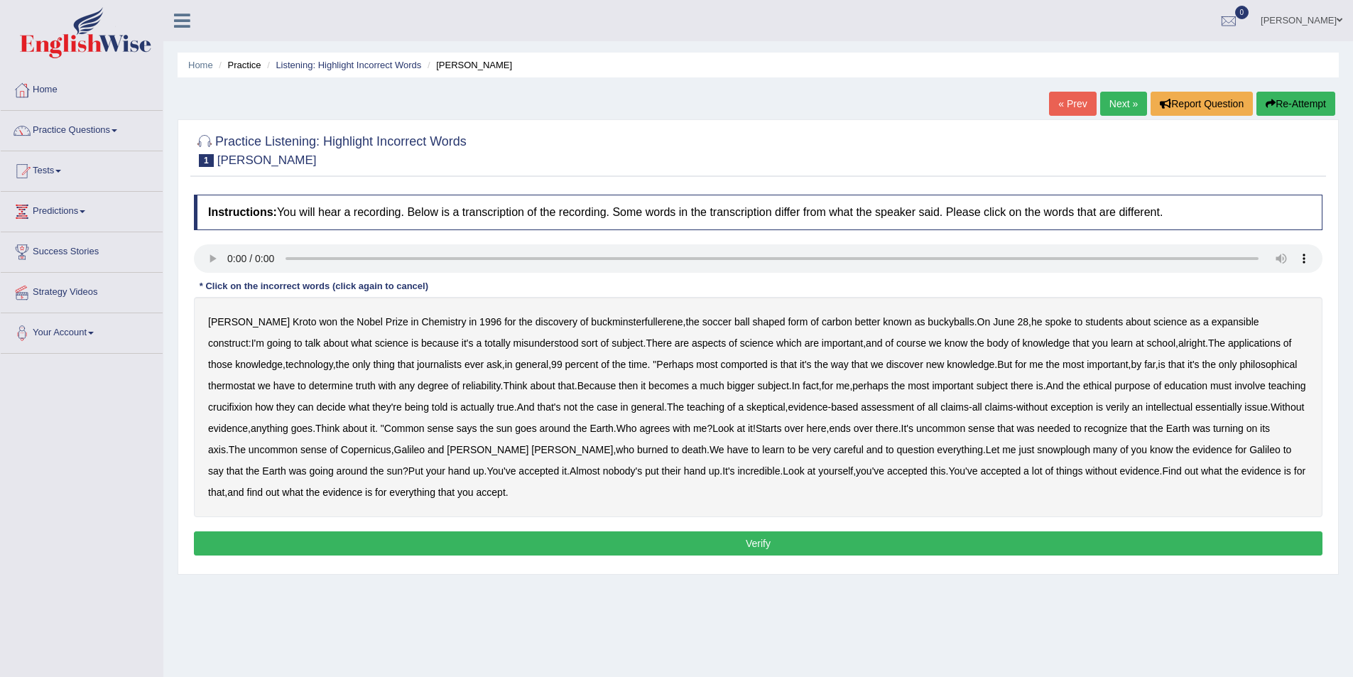
click at [421, 320] on b "Chemistry" at bounding box center [443, 321] width 45 height 11
click at [619, 318] on b "buckminsterfullerene" at bounding box center [637, 321] width 92 height 11
click at [417, 361] on b "journalists" at bounding box center [439, 364] width 45 height 11
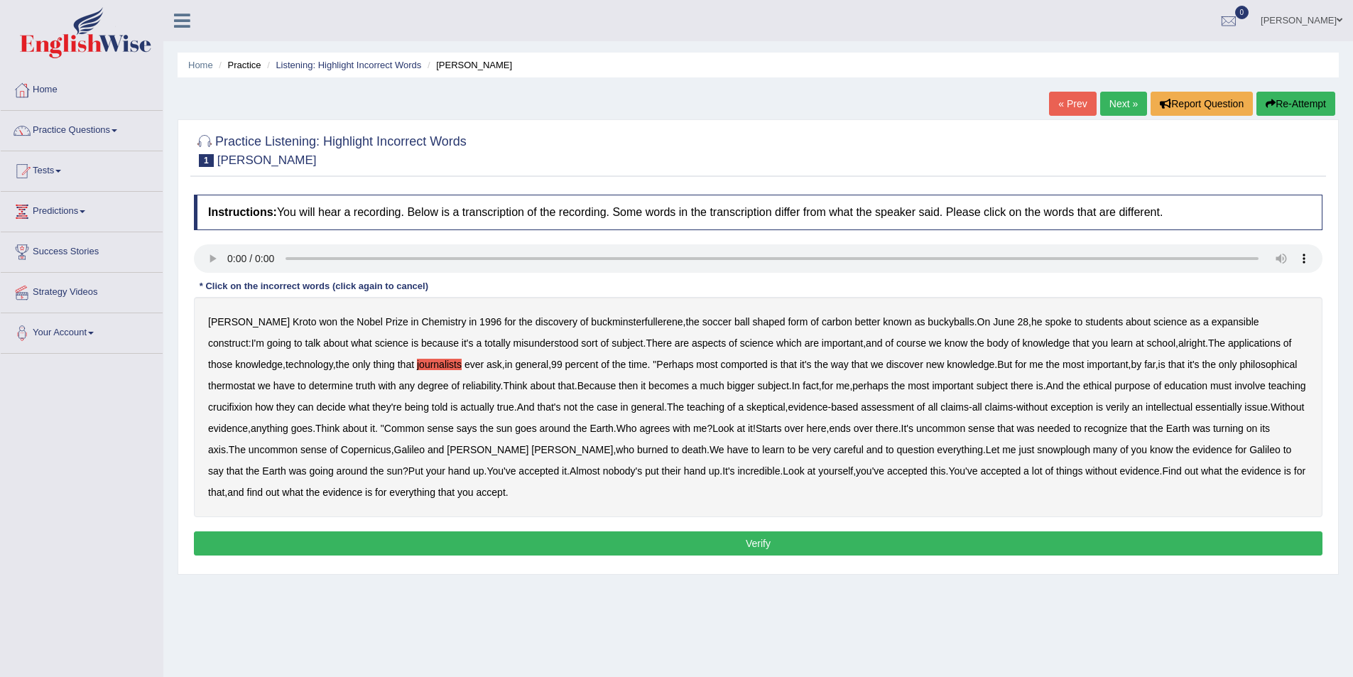
click at [417, 361] on b "journalists" at bounding box center [439, 364] width 45 height 11
click at [808, 476] on b "at" at bounding box center [812, 470] width 9 height 11
click at [808, 471] on b "at" at bounding box center [812, 470] width 9 height 11
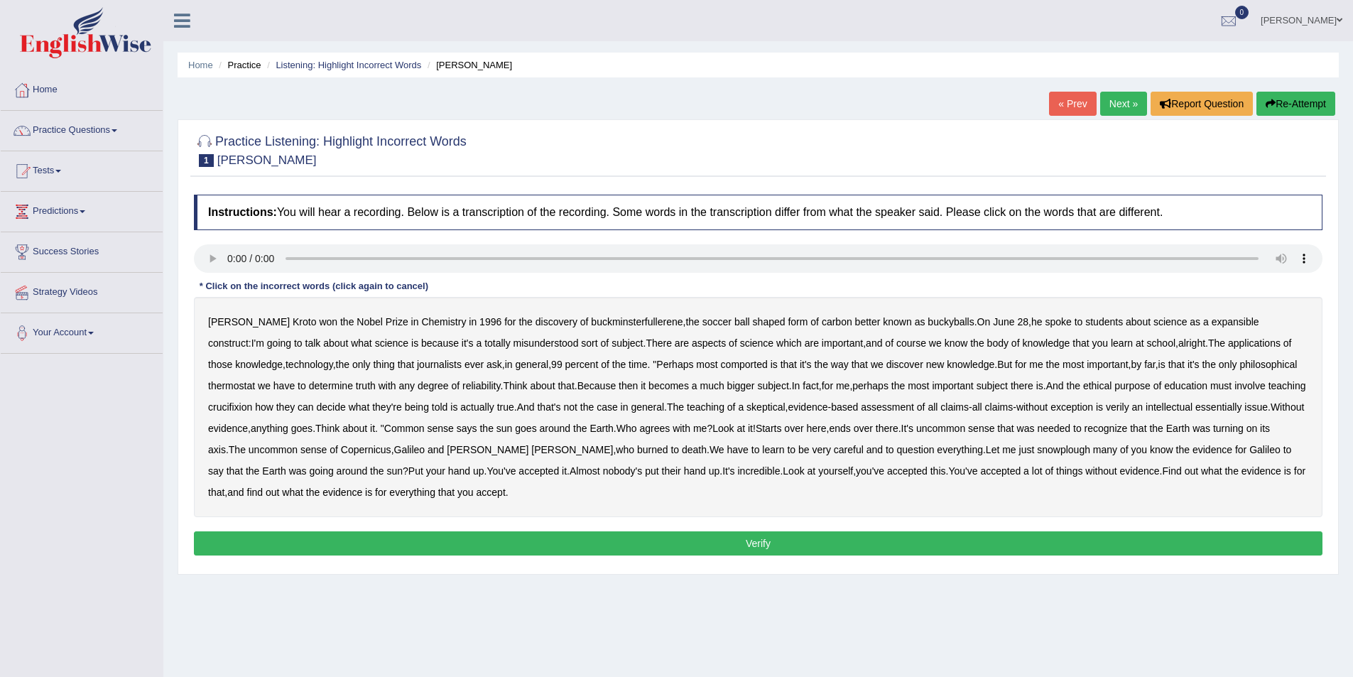
click at [528, 428] on b "goes" at bounding box center [525, 428] width 21 height 11
click at [530, 430] on b "goes" at bounding box center [525, 428] width 21 height 11
click at [1212, 321] on b "expansible" at bounding box center [1236, 321] width 48 height 11
click at [721, 361] on b "comported" at bounding box center [744, 364] width 47 height 11
click at [255, 380] on b "thermostat" at bounding box center [231, 385] width 47 height 11
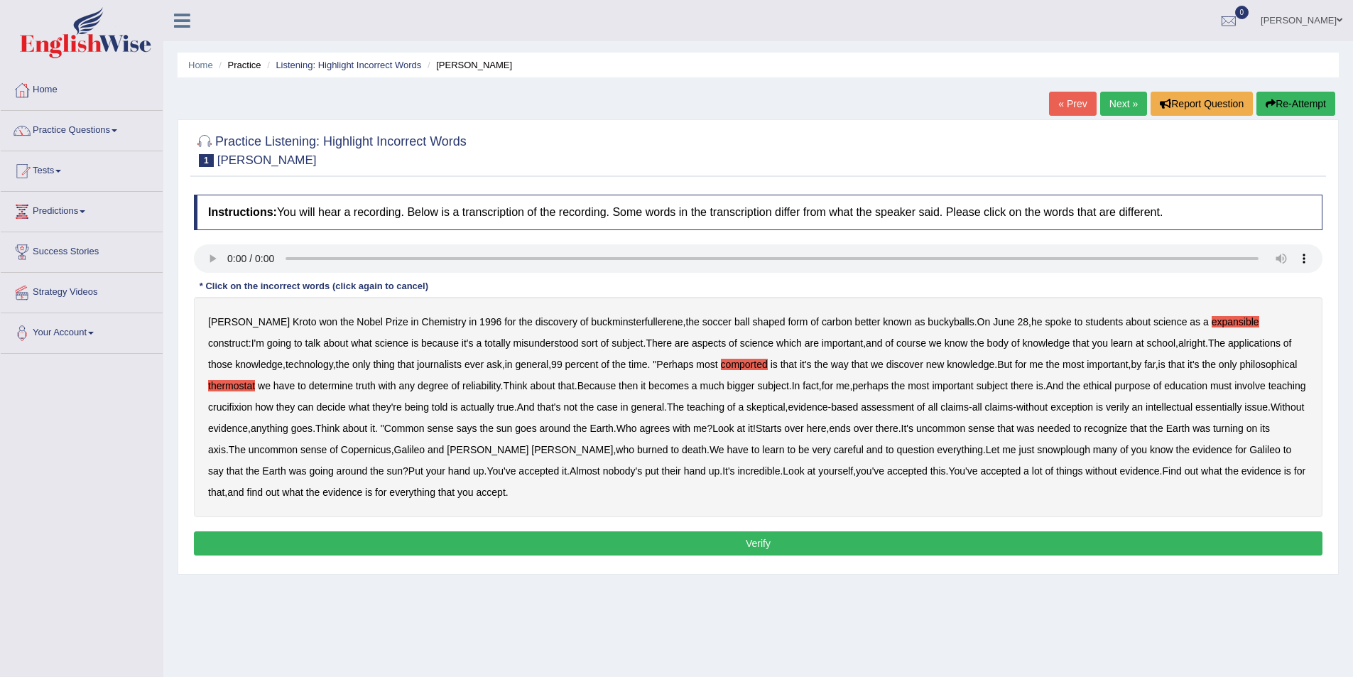
click at [252, 401] on b "crucifixion" at bounding box center [230, 406] width 44 height 11
click at [940, 405] on b "claims" at bounding box center [954, 406] width 28 height 11
click at [1106, 408] on b "verily" at bounding box center [1117, 406] width 23 height 11
click at [762, 450] on b "learn" at bounding box center [773, 449] width 22 height 11
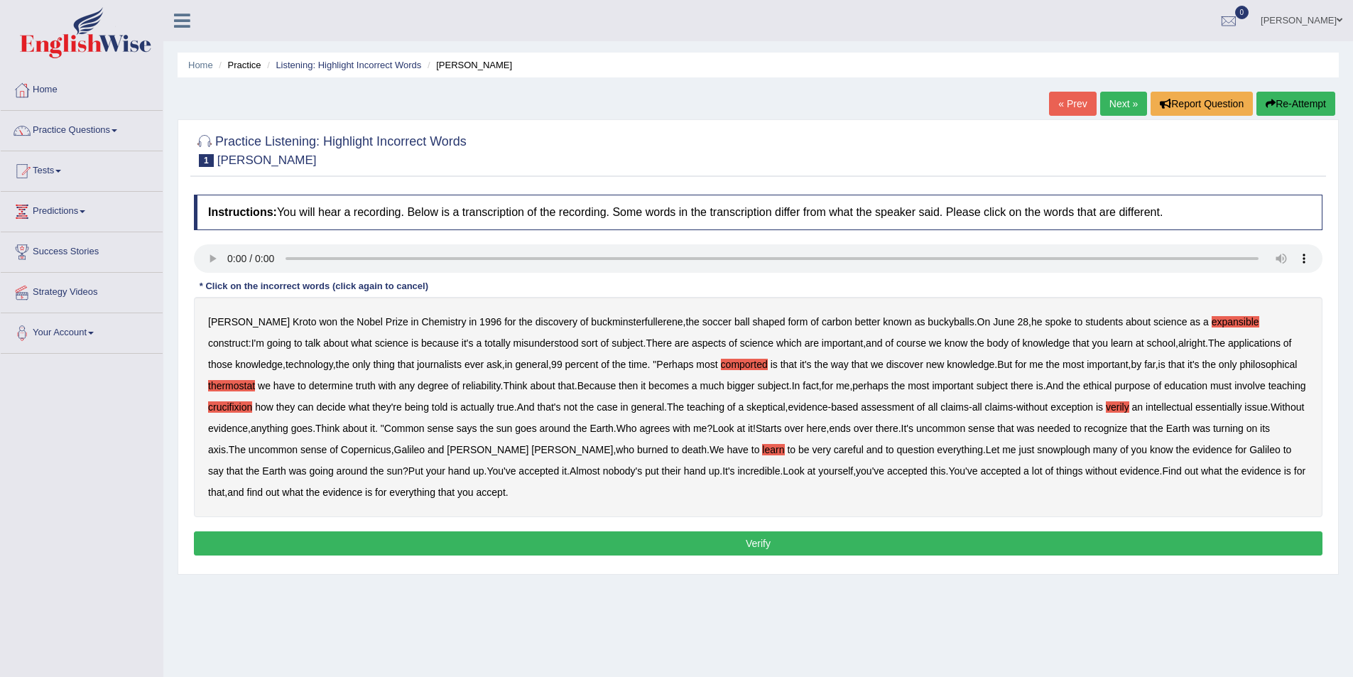
click at [762, 450] on b "learn" at bounding box center [773, 449] width 22 height 11
click at [1037, 445] on b "snowplough" at bounding box center [1063, 449] width 53 height 11
click at [812, 536] on button "Verify" at bounding box center [758, 543] width 1129 height 24
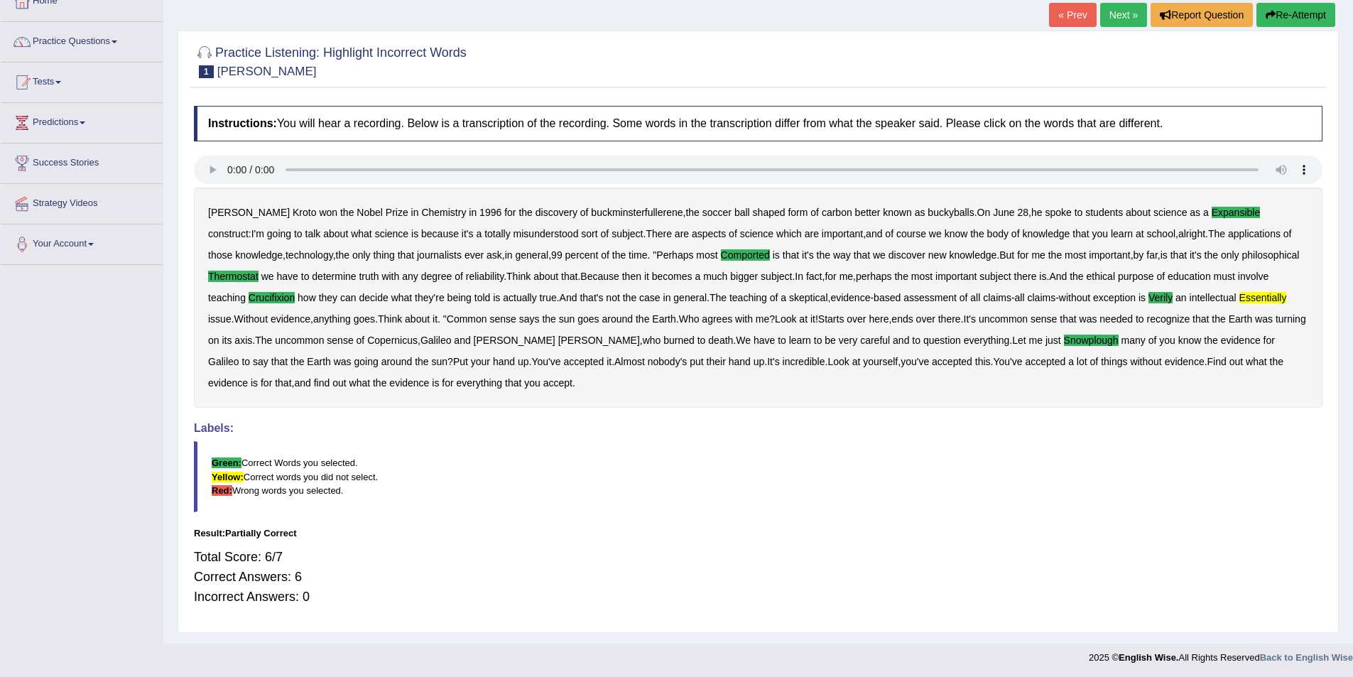
scroll to position [91, 0]
